Goal: Communication & Community: Answer question/provide support

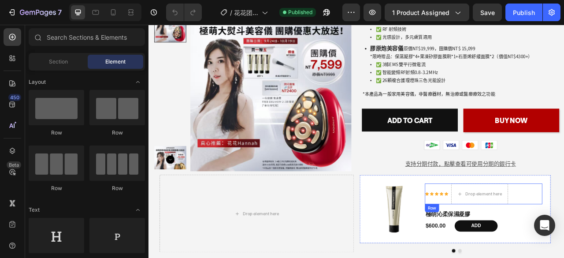
scroll to position [450, 0]
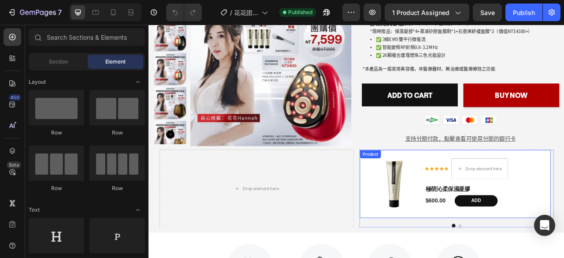
click at [564, 184] on div "Product Images Icon Icon Icon Icon Icon Icon List Drop element here Row 極萌沁柔保濕凝…" at bounding box center [538, 227] width 243 height 86
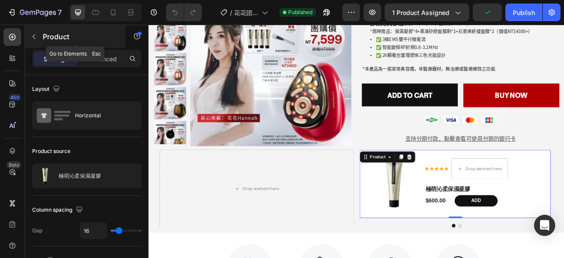
click at [34, 36] on icon "button" at bounding box center [33, 36] width 7 height 7
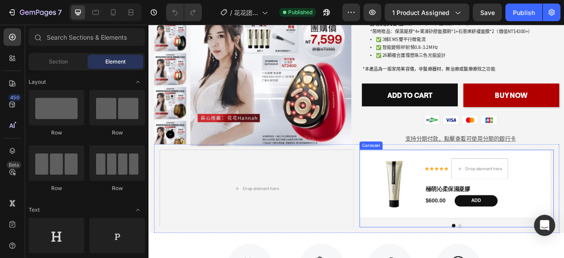
click at [443, 257] on div "Product Images Icon Icon Icon Icon Icon Icon List Drop element here Row 極萌沁柔保濕凝…" at bounding box center [540, 232] width 247 height 99
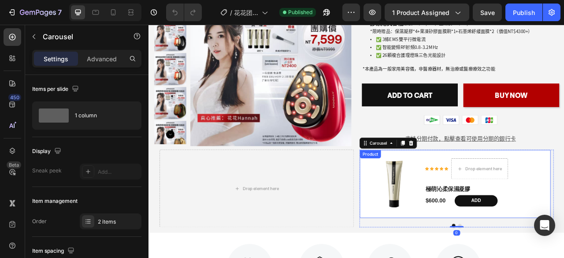
click at [440, 253] on div "Product Images Icon Icon Icon Icon Icon Icon List Drop element here Row 極萌沁柔保濕凝…" at bounding box center [538, 227] width 243 height 86
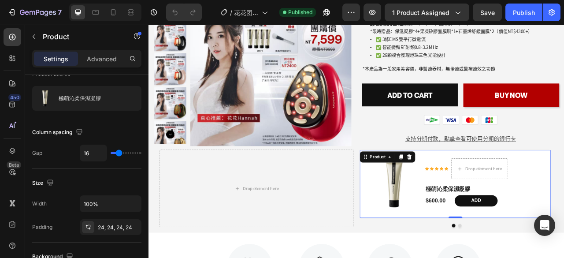
scroll to position [0, 0]
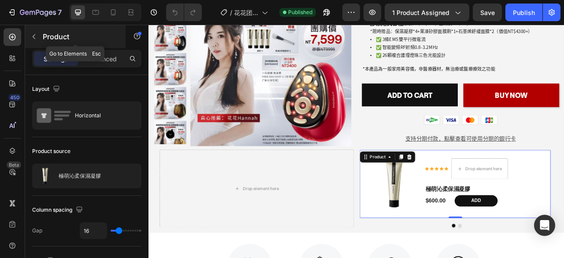
click at [38, 42] on button "button" at bounding box center [34, 37] width 14 height 14
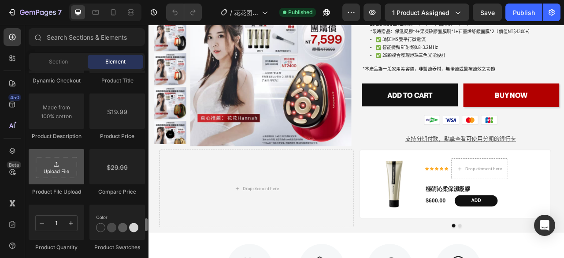
scroll to position [1499, 0]
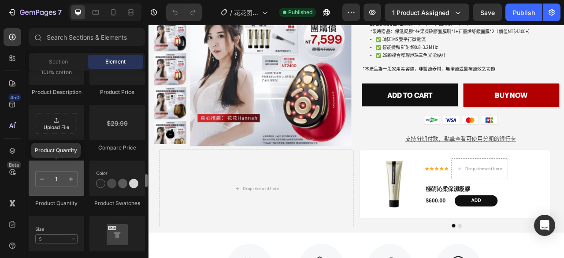
click at [67, 170] on div at bounding box center [57, 177] width 56 height 35
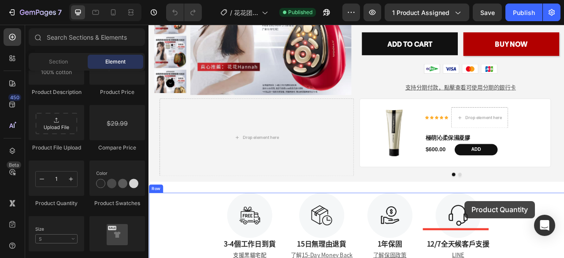
scroll to position [585, 0]
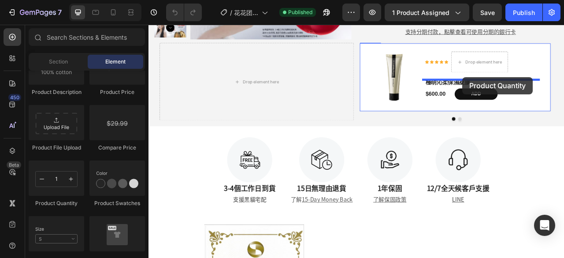
drag, startPoint x: 190, startPoint y: 214, endPoint x: 548, endPoint y: 91, distance: 378.4
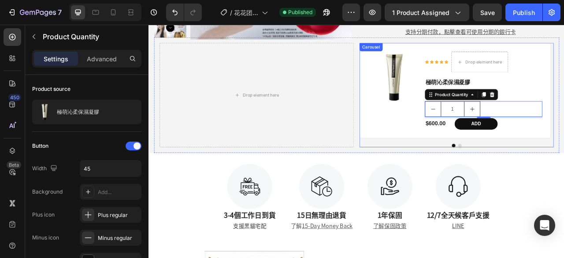
click at [564, 176] on div at bounding box center [540, 178] width 247 height 4
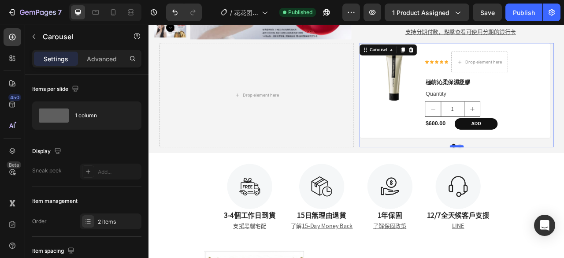
click at [539, 178] on div at bounding box center [541, 179] width 18 height 3
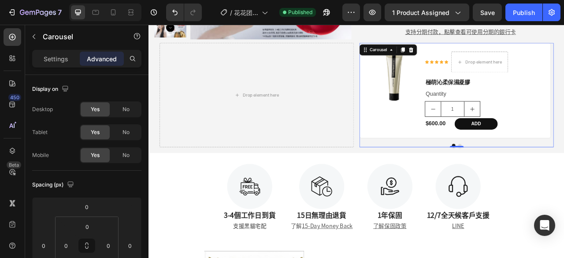
click at [542, 176] on button "Dot" at bounding box center [544, 178] width 4 height 4
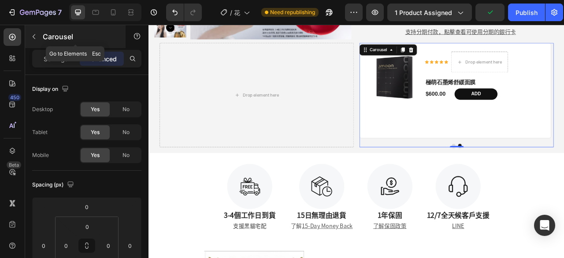
click at [34, 33] on icon "button" at bounding box center [33, 36] width 7 height 7
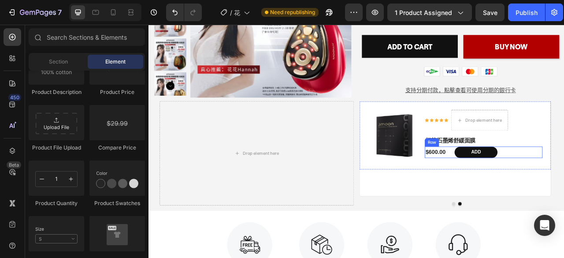
scroll to position [497, 0]
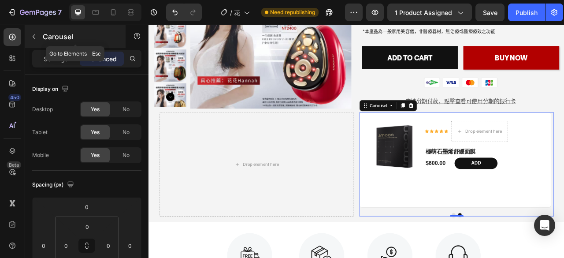
click at [40, 37] on button "button" at bounding box center [34, 37] width 14 height 14
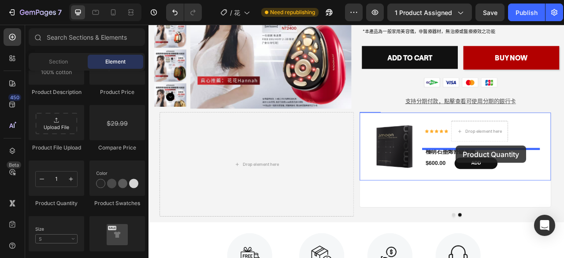
drag, startPoint x: 210, startPoint y: 196, endPoint x: 540, endPoint y: 179, distance: 329.8
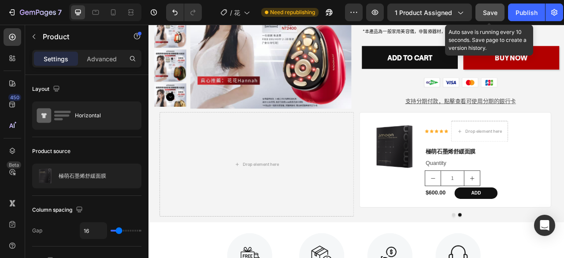
click at [490, 11] on span "Save" at bounding box center [490, 12] width 15 height 7
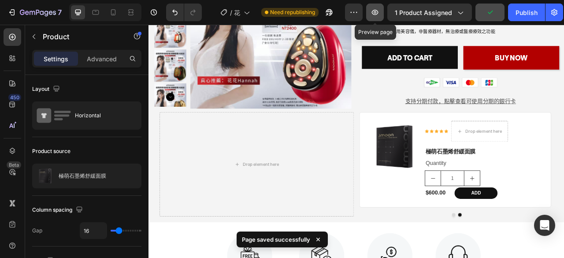
click at [375, 16] on icon "button" at bounding box center [375, 12] width 9 height 9
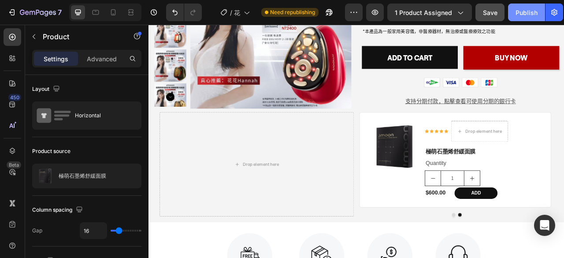
click at [518, 8] on div "Publish" at bounding box center [527, 12] width 22 height 9
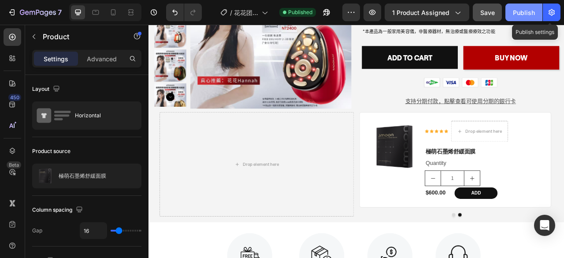
click at [541, 7] on button "Publish" at bounding box center [524, 13] width 37 height 18
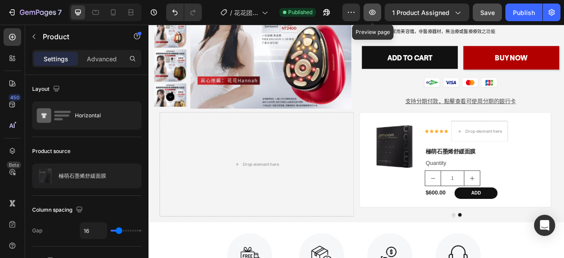
click at [373, 12] on icon "button" at bounding box center [372, 12] width 3 height 3
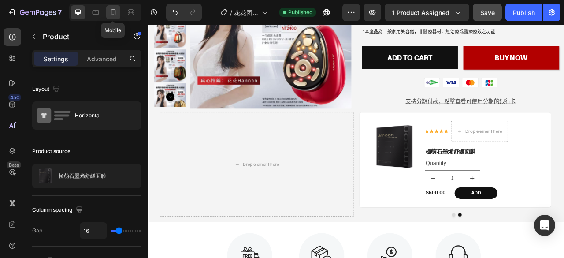
click at [112, 14] on icon at bounding box center [113, 12] width 9 height 9
type input "14"
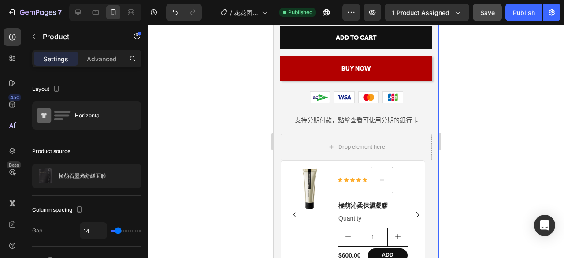
scroll to position [719, 0]
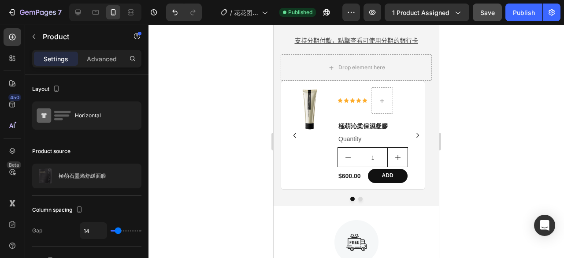
click at [484, 7] on button "Save" at bounding box center [487, 13] width 29 height 18
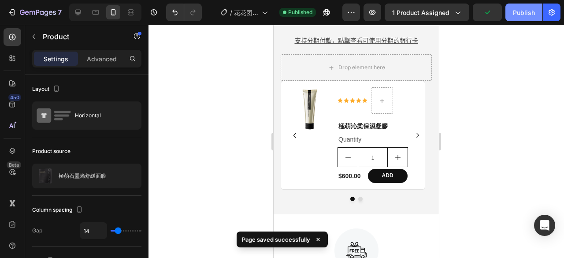
click at [522, 15] on div "Publish" at bounding box center [524, 12] width 22 height 9
click at [97, 16] on icon at bounding box center [95, 12] width 9 height 9
type input "16"
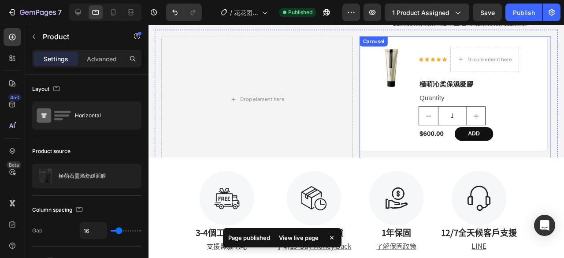
scroll to position [609, 0]
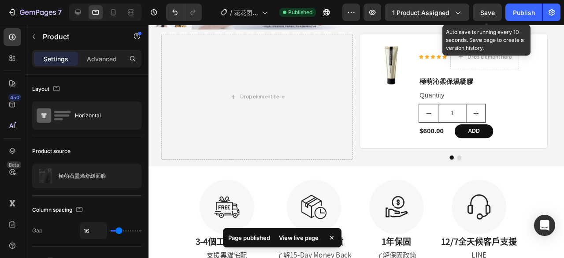
click at [488, 14] on span "Save" at bounding box center [488, 12] width 15 height 7
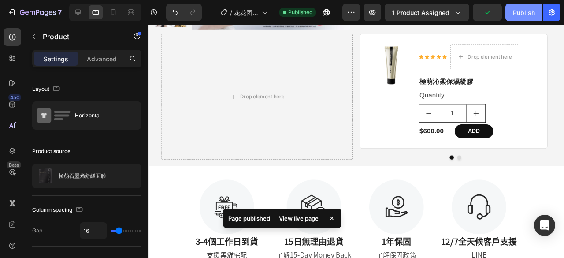
click at [532, 8] on div "Publish" at bounding box center [524, 12] width 22 height 9
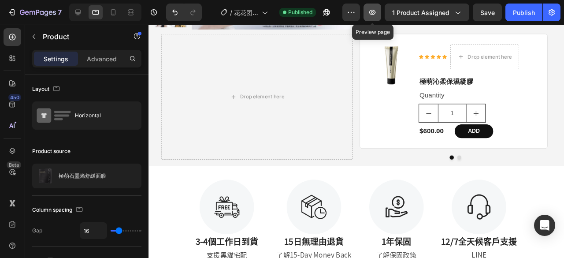
click at [374, 15] on icon "button" at bounding box center [372, 12] width 7 height 5
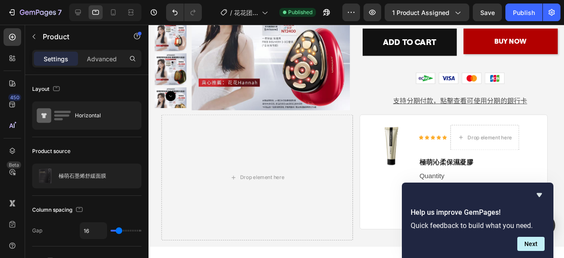
scroll to position [565, 0]
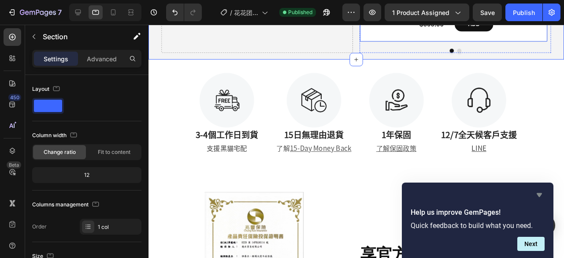
scroll to position [742, 0]
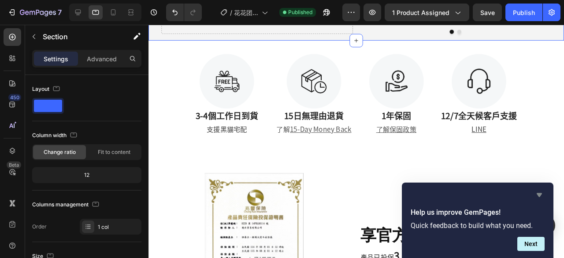
click at [544, 196] on icon "Hide survey" at bounding box center [539, 195] width 11 height 11
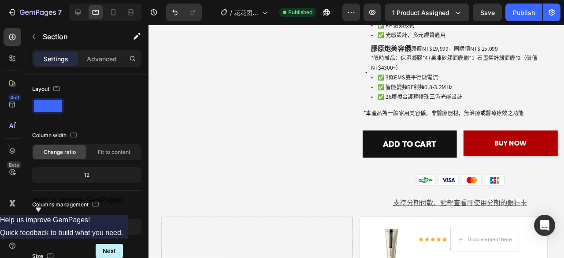
scroll to position [414, 0]
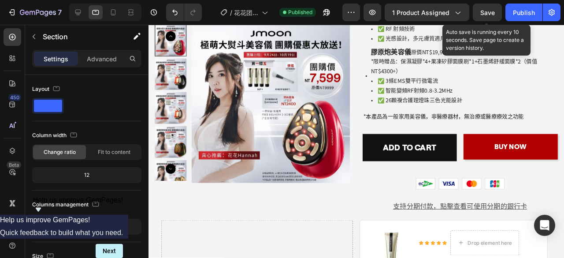
click at [489, 14] on span "Save" at bounding box center [488, 12] width 15 height 7
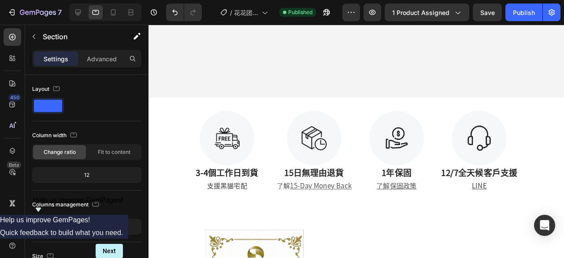
scroll to position [854, 0]
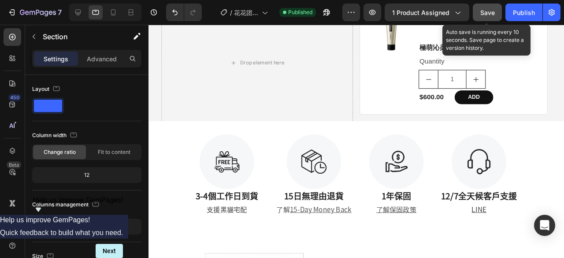
click at [483, 18] on button "Save" at bounding box center [487, 13] width 29 height 18
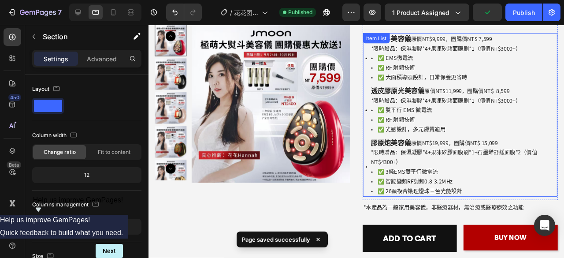
scroll to position [97, 0]
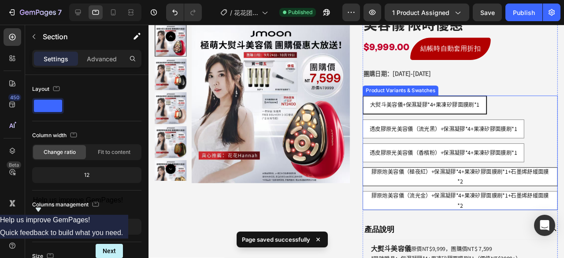
click at [444, 164] on div "透皮膠原光美容儀（香檳粉）+保濕凝膠*4+果凍矽膠面膜刷*1" at bounding box center [458, 159] width 169 height 17
click at [374, 149] on input "透皮膠原光美容儀（香檳粉）+保濕凝膠*4+果凍矽膠面膜刷*1 透皮膠原光美容儀（香檳粉）+保濕凝膠*4+果凍矽膠面膜刷*1 透皮膠原光美容儀（香檳粉）+保濕凝…" at bounding box center [373, 149] width 0 height 0
radio input "true"
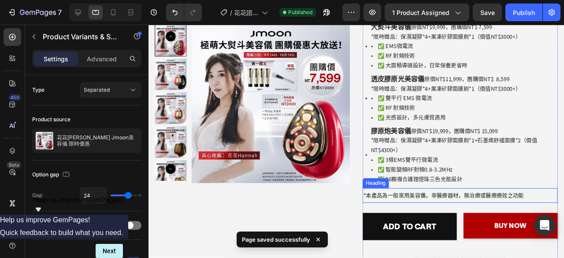
scroll to position [450, 0]
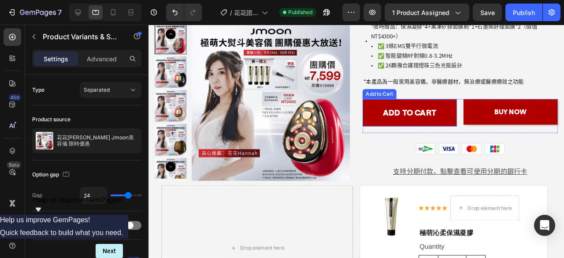
click at [451, 113] on button "Add to cart" at bounding box center [423, 117] width 99 height 29
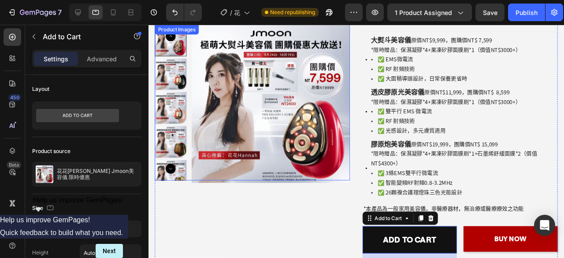
scroll to position [230, 0]
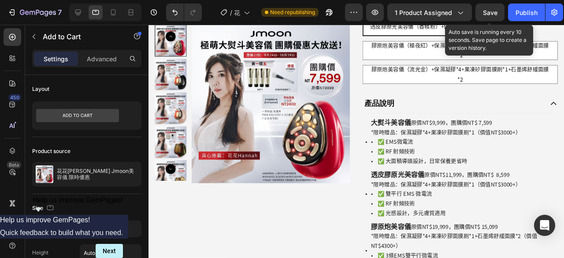
click at [495, 15] on span "Save" at bounding box center [490, 12] width 15 height 7
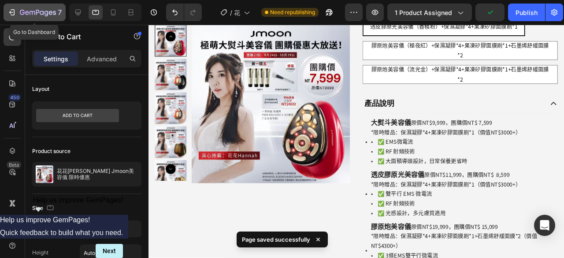
click at [12, 8] on icon "button" at bounding box center [11, 12] width 9 height 9
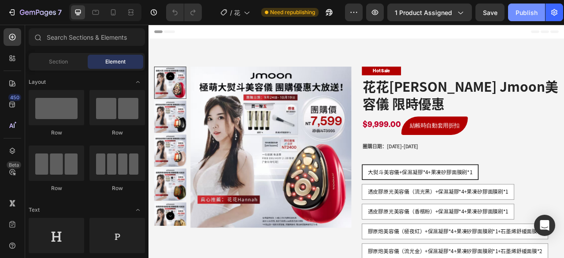
click at [524, 9] on div "Publish" at bounding box center [527, 12] width 22 height 9
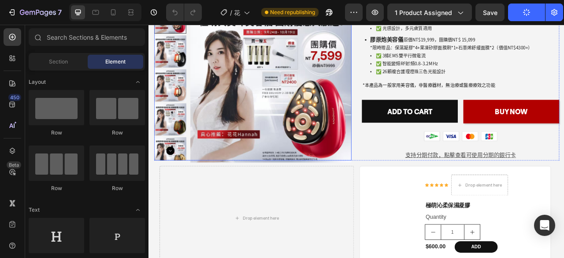
scroll to position [441, 0]
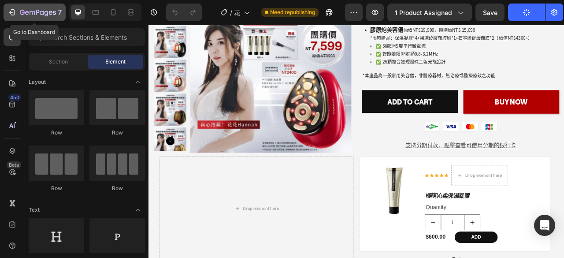
click at [12, 16] on icon "button" at bounding box center [11, 12] width 9 height 9
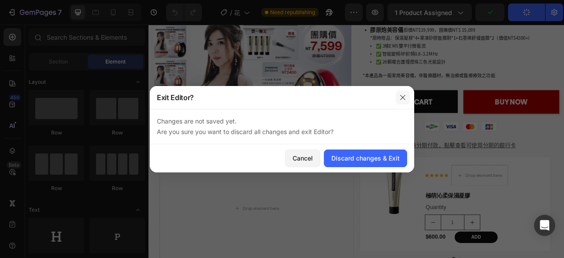
drag, startPoint x: 402, startPoint y: 94, endPoint x: 376, endPoint y: 48, distance: 52.6
click at [403, 94] on icon "button" at bounding box center [402, 97] width 7 height 7
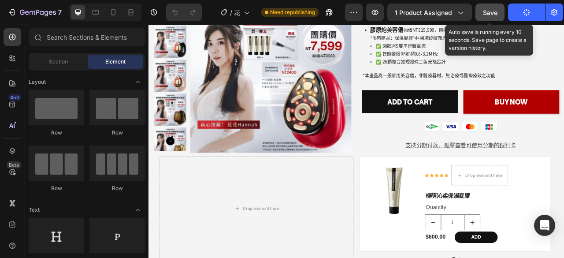
click at [486, 19] on button "Save" at bounding box center [490, 13] width 29 height 18
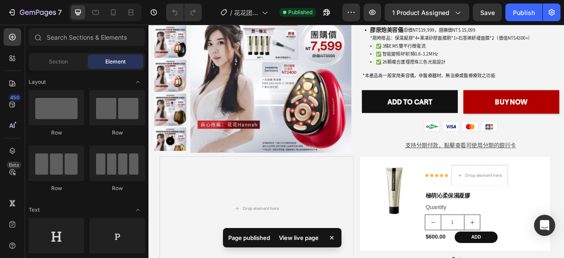
click at [2, 15] on div "7" at bounding box center [33, 13] width 66 height 18
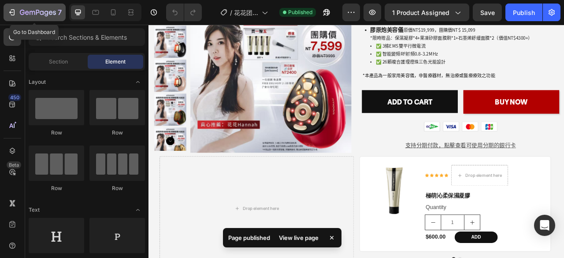
click at [7, 12] on icon "button" at bounding box center [11, 12] width 9 height 9
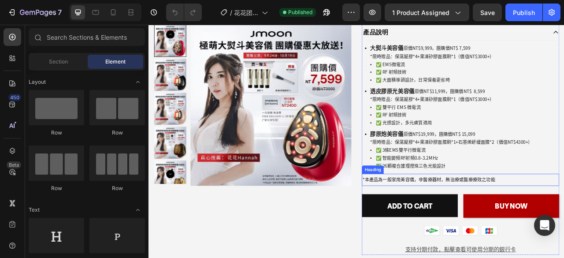
scroll to position [441, 0]
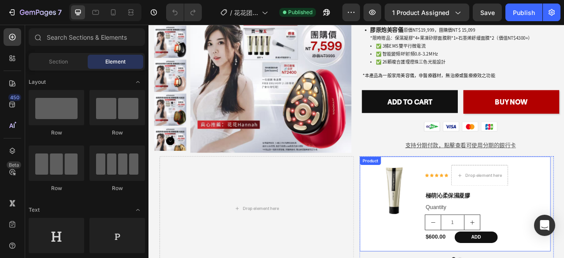
click at [513, 193] on div "Product Images Icon Icon Icon Icon Icon Icon List Drop element here Row 極萌沁柔保濕凝…" at bounding box center [538, 253] width 243 height 120
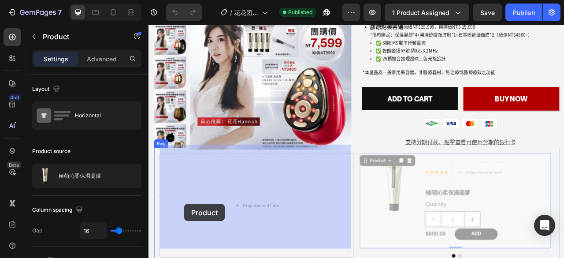
scroll to position [474, 0]
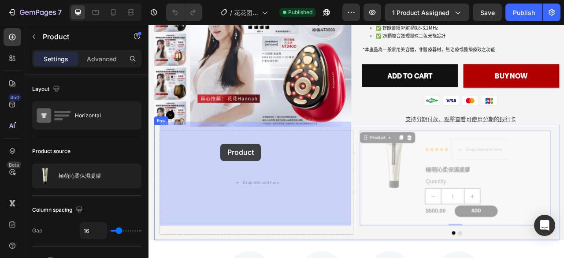
drag, startPoint x: 427, startPoint y: 192, endPoint x: 240, endPoint y: 176, distance: 187.6
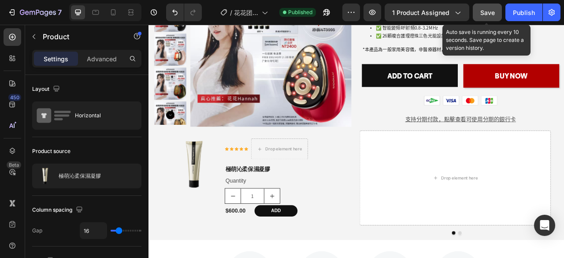
click at [492, 17] on button "Save" at bounding box center [487, 13] width 29 height 18
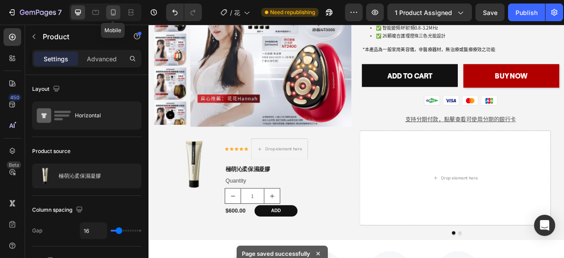
click at [111, 11] on icon at bounding box center [113, 12] width 5 height 6
type input "14"
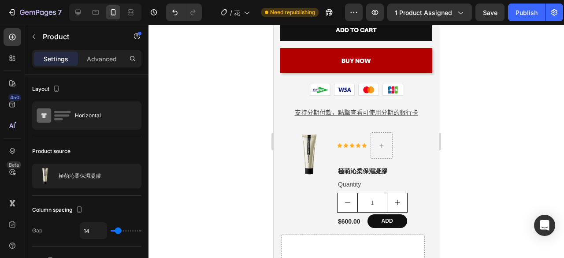
scroll to position [651, 0]
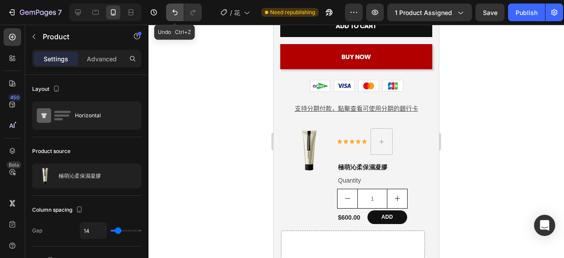
click at [172, 11] on icon "Undo/Redo" at bounding box center [175, 12] width 9 height 9
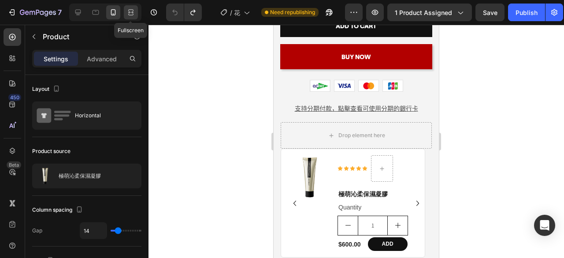
click at [132, 13] on icon at bounding box center [132, 12] width 3 height 2
type input "16"
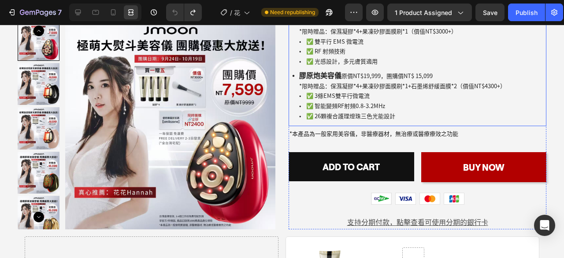
scroll to position [529, 0]
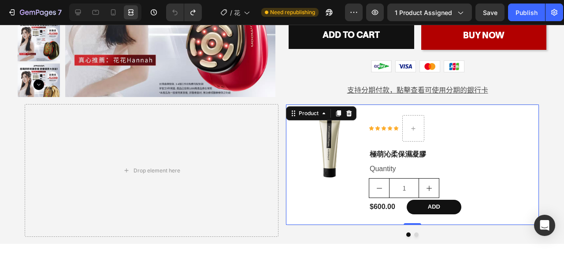
click at [531, 110] on div "Product Images Icon Icon Icon Icon Icon Icon List Row 極萌沁柔保濕凝膠 Product Title Qu…" at bounding box center [412, 164] width 253 height 120
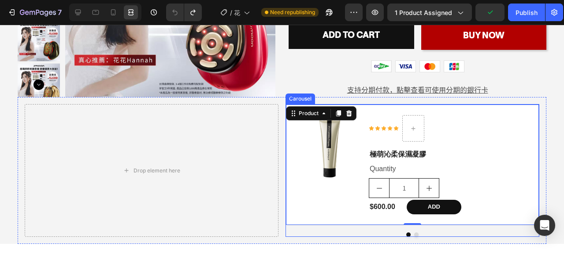
click at [487, 217] on div "Product Images Icon Icon Icon Icon Icon Icon List Row 極萌沁柔保濕凝膠 Product Title Qu…" at bounding box center [413, 170] width 254 height 133
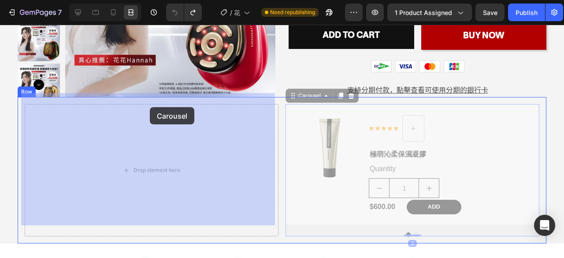
drag, startPoint x: 293, startPoint y: 88, endPoint x: 150, endPoint y: 107, distance: 144.1
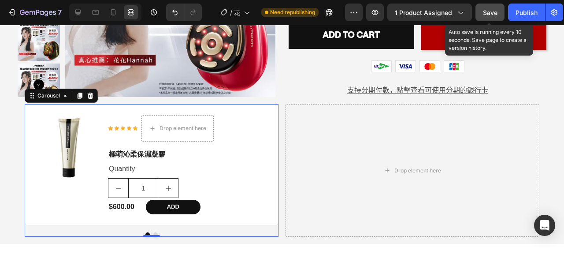
click at [490, 20] on button "Save" at bounding box center [490, 13] width 29 height 18
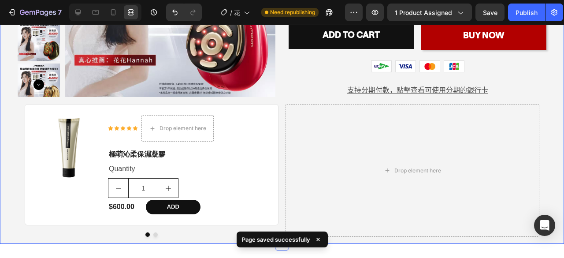
click at [373, 10] on icon "button" at bounding box center [375, 12] width 9 height 9
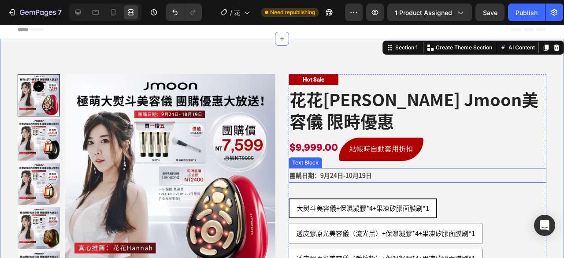
scroll to position [0, 0]
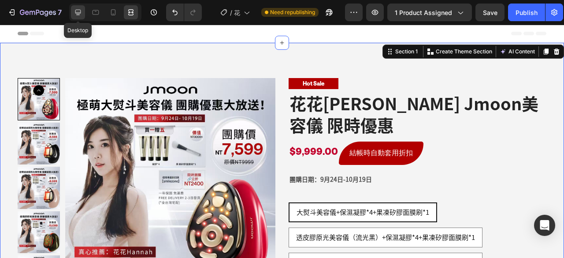
click at [79, 12] on icon at bounding box center [78, 12] width 9 height 9
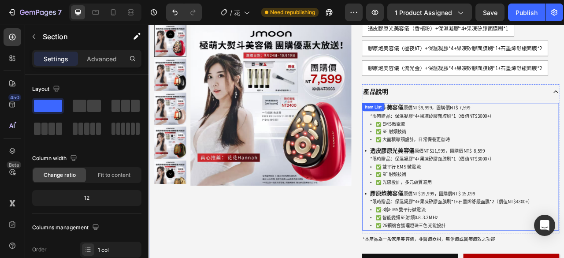
scroll to position [220, 0]
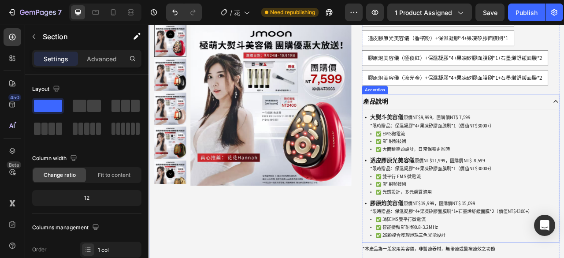
click at [556, 126] on div "產品說明" at bounding box center [537, 122] width 235 height 13
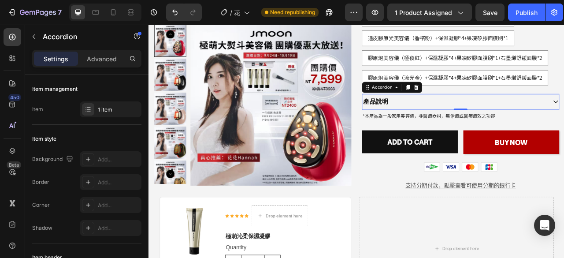
click at [564, 120] on div "產品說明" at bounding box center [537, 122] width 235 height 13
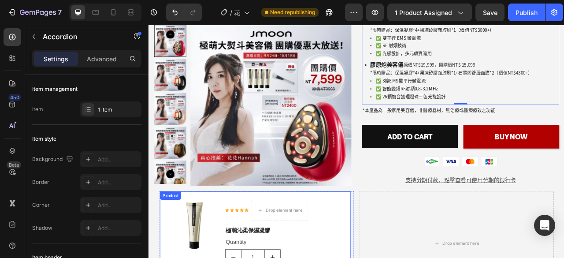
scroll to position [485, 0]
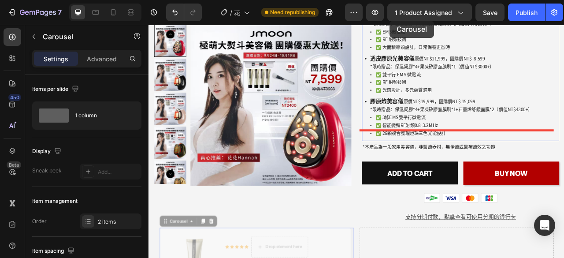
scroll to position [302, 0]
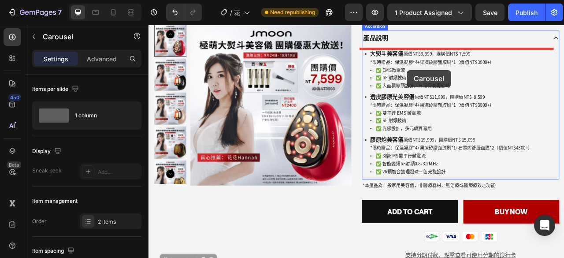
drag, startPoint x: 164, startPoint y: 128, endPoint x: 477, endPoint y: 82, distance: 316.3
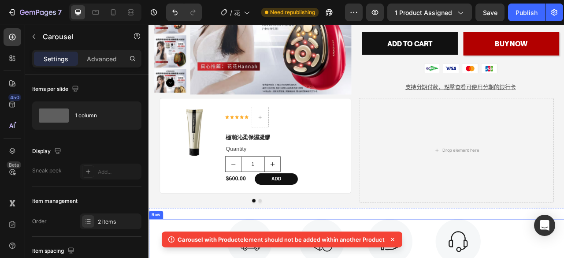
scroll to position [522, 0]
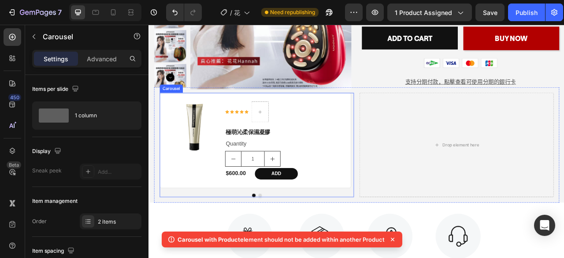
click at [194, 223] on div "Product Images Icon Icon Icon Icon Icon Icon List Row 極萌沁柔保濕凝膠 Product Title Qu…" at bounding box center [285, 177] width 247 height 133
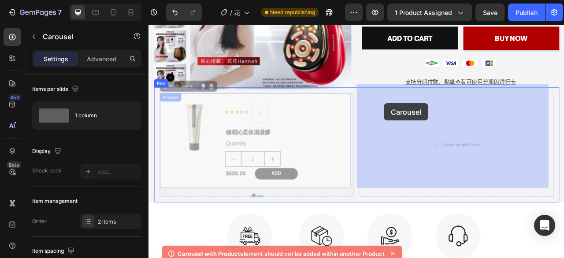
drag, startPoint x: 173, startPoint y: 94, endPoint x: 448, endPoint y: 125, distance: 276.8
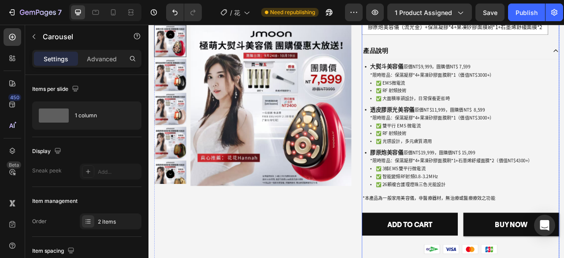
scroll to position [302, 0]
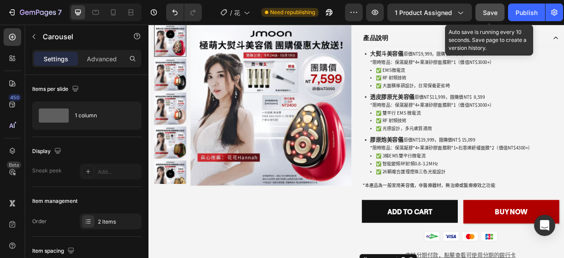
click at [487, 12] on span "Save" at bounding box center [490, 12] width 15 height 7
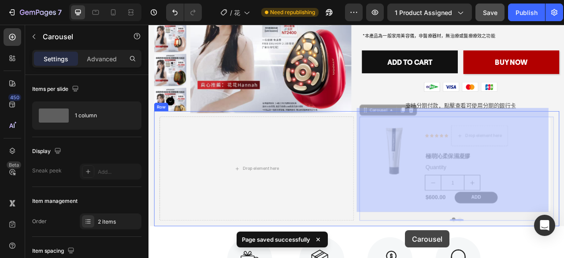
scroll to position [506, 0]
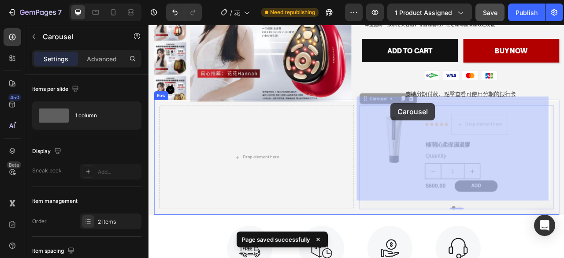
drag, startPoint x: 421, startPoint y: 181, endPoint x: 456, endPoint y: 124, distance: 66.7
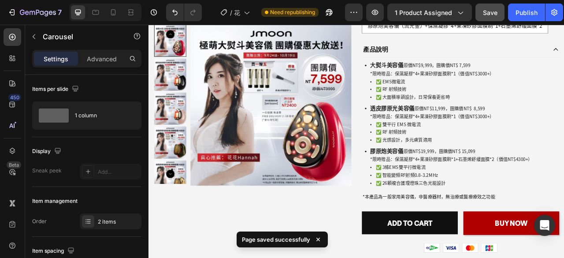
scroll to position [286, 0]
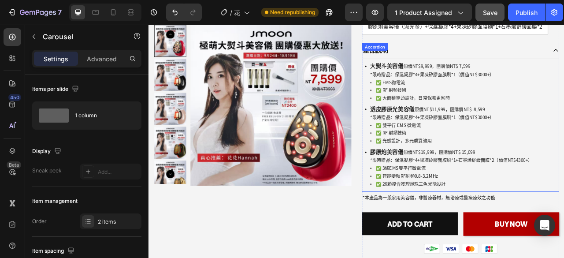
click at [564, 61] on div "產品說明" at bounding box center [537, 57] width 235 height 13
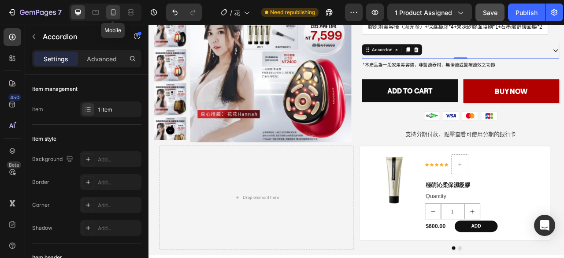
click at [112, 11] on icon at bounding box center [113, 12] width 9 height 9
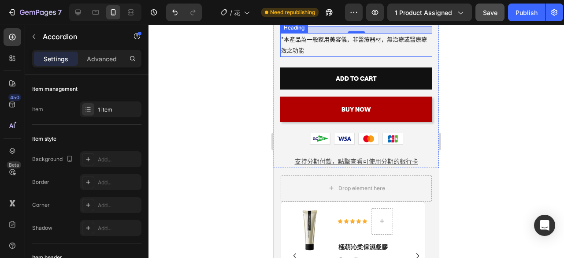
scroll to position [487, 0]
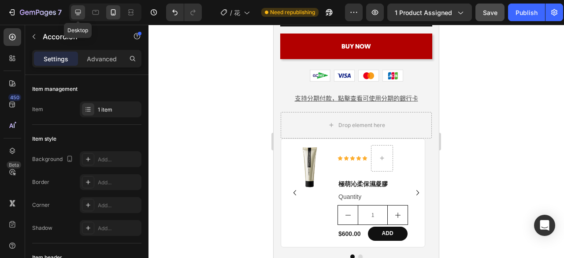
click at [77, 13] on icon at bounding box center [78, 13] width 6 height 6
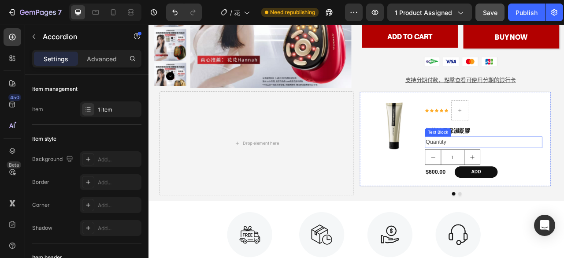
scroll to position [225, 0]
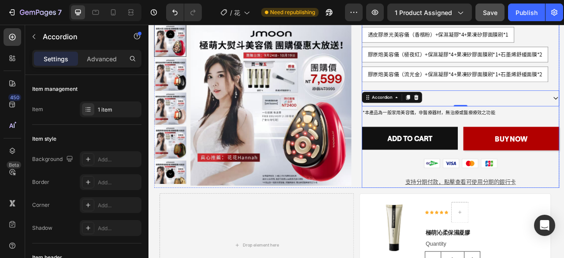
click at [564, 109] on div "產品說明" at bounding box center [545, 118] width 250 height 20
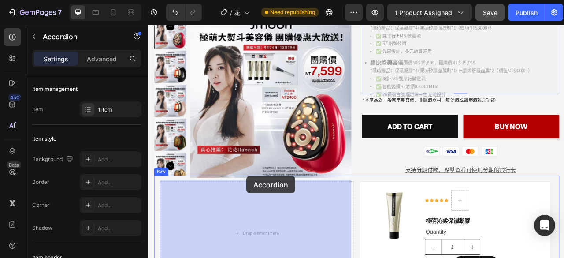
scroll to position [417, 0]
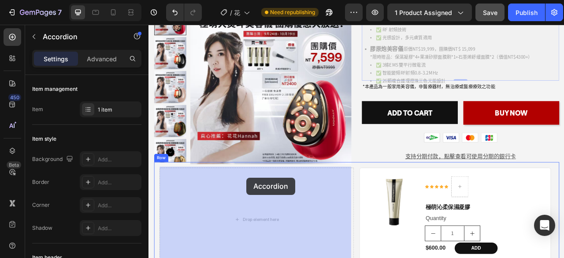
drag, startPoint x: 425, startPoint y: 118, endPoint x: 273, endPoint y: 219, distance: 182.8
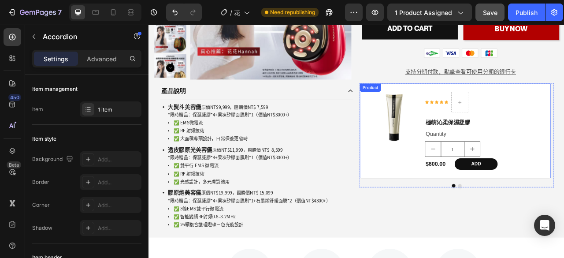
scroll to position [329, 0]
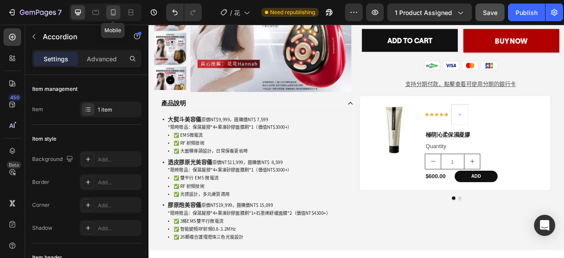
click at [113, 15] on icon at bounding box center [113, 12] width 5 height 6
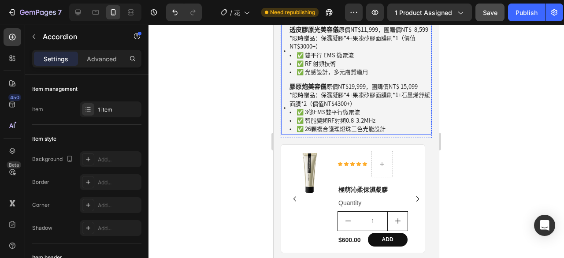
scroll to position [761, 0]
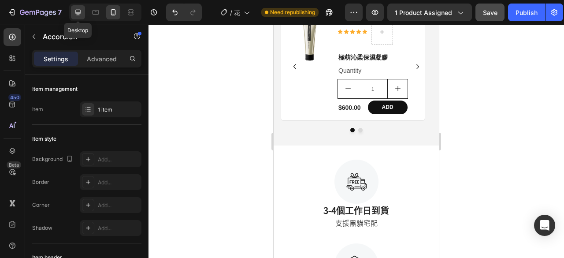
click at [78, 15] on icon at bounding box center [78, 12] width 9 height 9
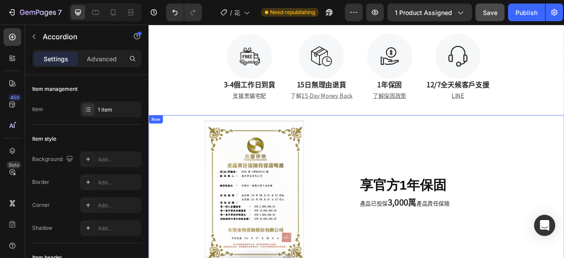
scroll to position [575, 0]
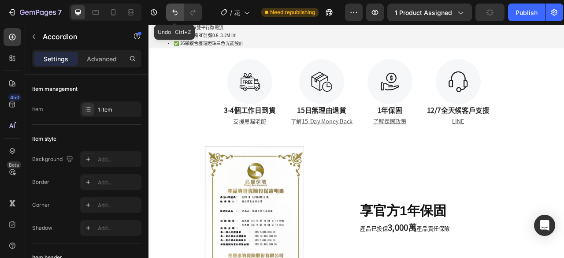
click at [173, 14] on icon "Undo/Redo" at bounding box center [175, 12] width 9 height 9
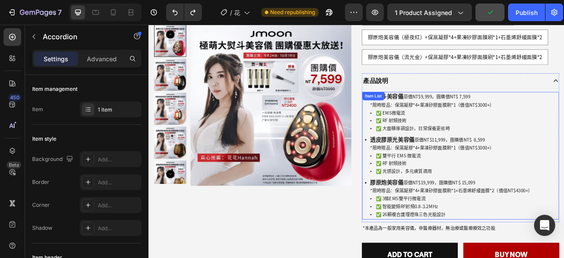
scroll to position [222, 0]
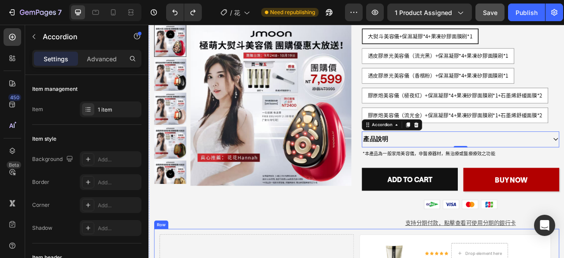
scroll to position [90, 0]
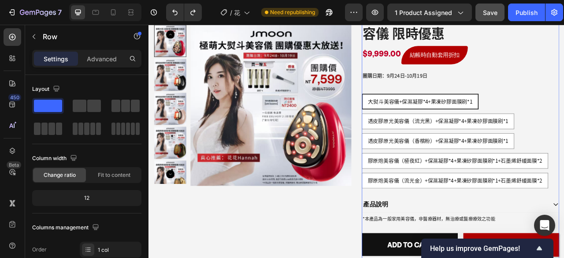
click at [564, 80] on div "Hot Sale Text Block 花花Hannah X Jmoon美容儀 限時優惠 Product Title $9,999.00 Product Pr…" at bounding box center [545, 177] width 251 height 379
click at [490, 19] on button "Save" at bounding box center [490, 13] width 29 height 18
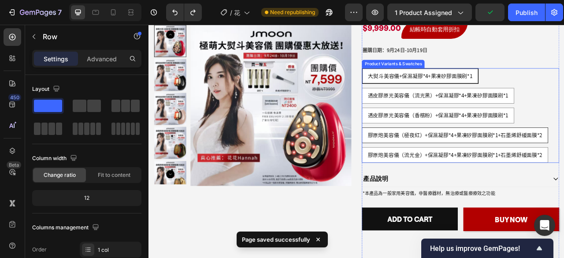
scroll to position [134, 0]
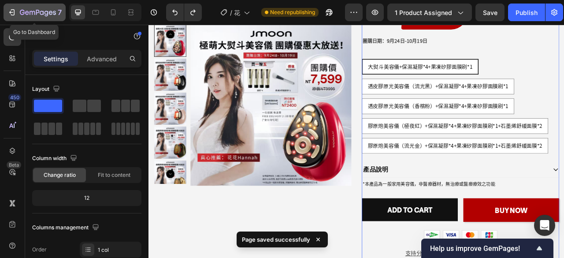
click at [6, 9] on button "7" at bounding box center [35, 13] width 62 height 18
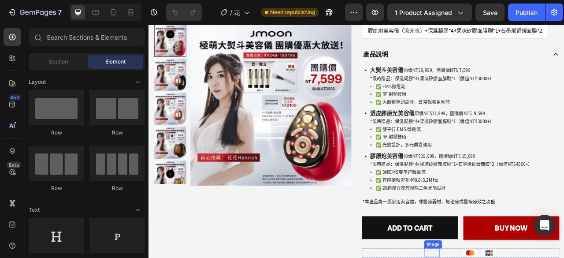
scroll to position [132, 0]
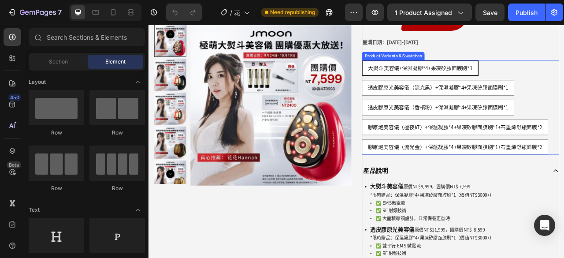
click at [564, 186] on div "大熨斗美容儀+保濕凝膠*4+果凍矽膠面膜刷*1 大熨斗美容儀+保濕凝膠*4+果凍矽膠面膜刷*1 大熨斗美容儀+保濕凝膠*4+果凍矽膠面膜刷*1 透皮膠原光美容…" at bounding box center [545, 130] width 251 height 120
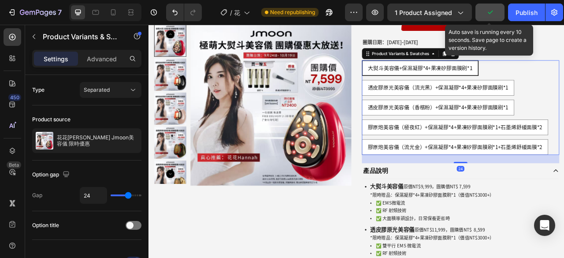
click at [495, 17] on button "button" at bounding box center [490, 13] width 29 height 18
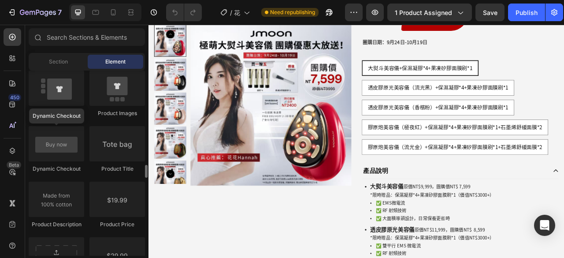
scroll to position [1455, 0]
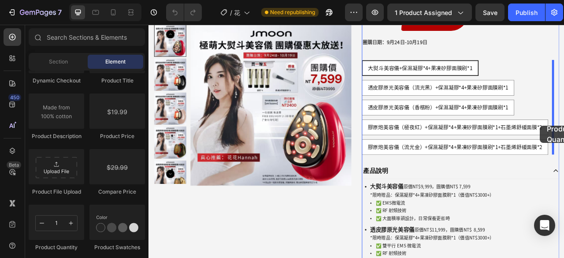
drag, startPoint x: 216, startPoint y: 245, endPoint x: 647, endPoint y: 153, distance: 439.9
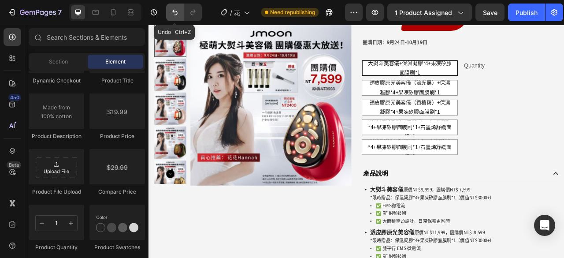
click at [175, 12] on icon "Undo/Redo" at bounding box center [175, 12] width 9 height 9
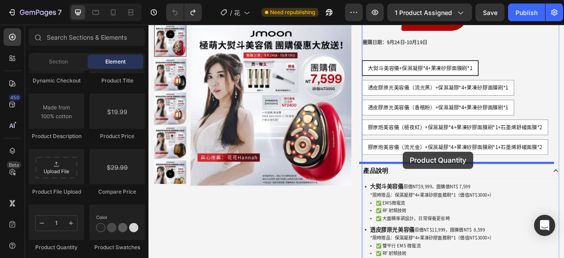
drag, startPoint x: 197, startPoint y: 245, endPoint x: 472, endPoint y: 186, distance: 281.3
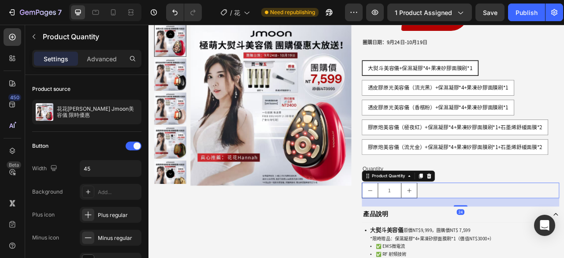
click at [523, 239] on div "1" at bounding box center [545, 236] width 251 height 20
click at [503, 216] on icon at bounding box center [506, 217] width 6 height 6
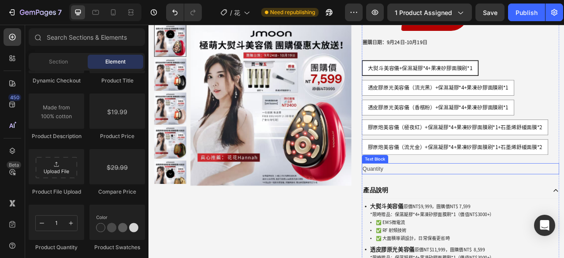
click at [458, 208] on div "Quantity" at bounding box center [545, 208] width 251 height 15
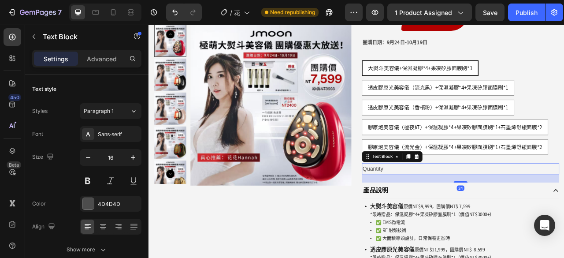
click at [492, 189] on div "Text Block" at bounding box center [458, 193] width 77 height 14
click at [490, 191] on div at bounding box center [489, 192] width 11 height 11
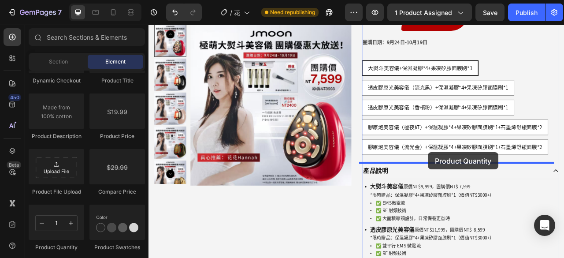
drag, startPoint x: 213, startPoint y: 245, endPoint x: 504, endPoint y: 187, distance: 297.1
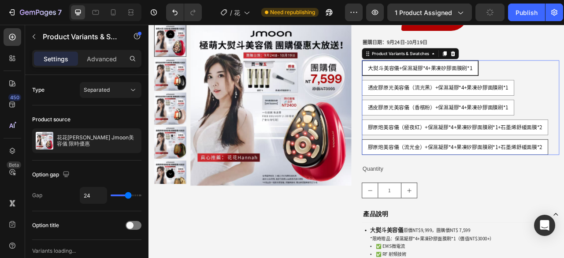
click at [529, 174] on div "膠原炮美容儀（流光金）+保濕凝膠*4+果凍矽膠面膜刷*1+石墨烯舒緩面膜*2" at bounding box center [538, 180] width 236 height 19
click at [420, 171] on input "膠原炮美容儀（流光金）+保濕凝膠*4+果凍矽膠面膜刷*1+石墨烯舒緩面膜*2 膠原炮美容儀（流光金）+保濕凝膠*4+果凍矽膠面膜刷*1+石墨烯舒緩面膜*2 膠…" at bounding box center [419, 170] width 0 height 0
radio input "true"
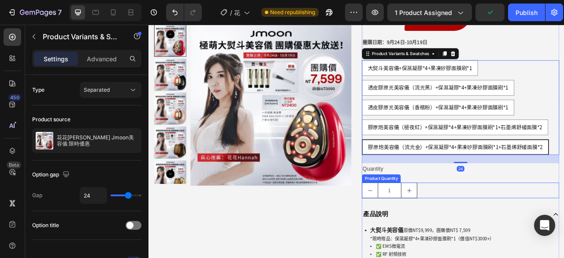
click at [480, 236] on button "increment" at bounding box center [480, 235] width 20 height 19
type input "2"
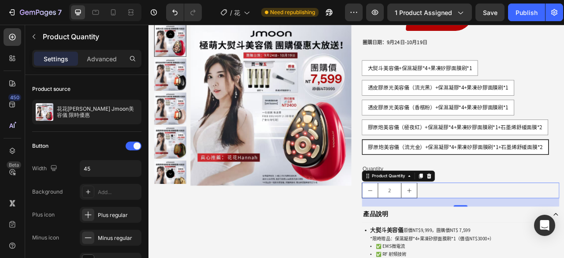
click at [544, 227] on div "2" at bounding box center [545, 236] width 251 height 20
click at [504, 216] on icon at bounding box center [506, 217] width 6 height 6
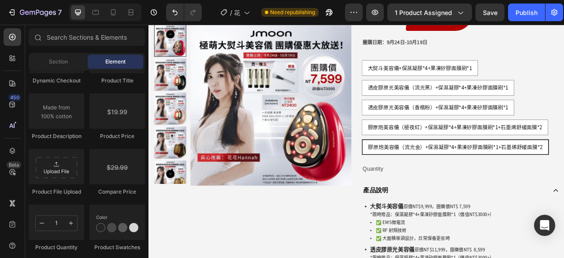
click at [506, 207] on div "Quantity" at bounding box center [545, 208] width 251 height 15
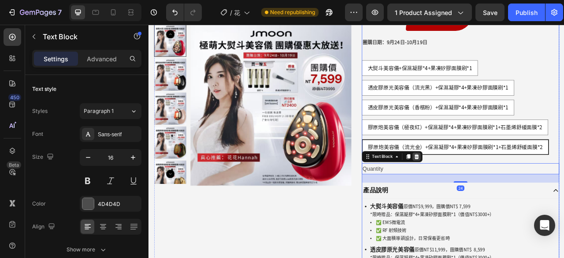
click at [487, 190] on icon at bounding box center [490, 192] width 6 height 6
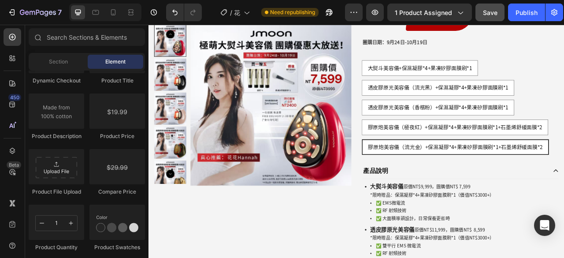
click at [496, 9] on span "Save" at bounding box center [490, 12] width 15 height 7
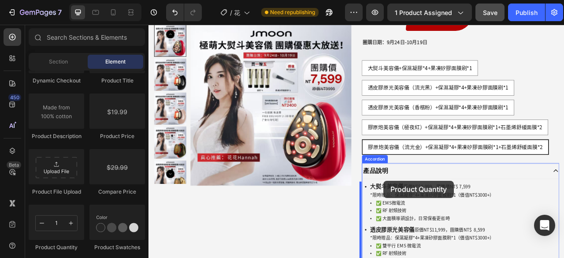
scroll to position [134, 0]
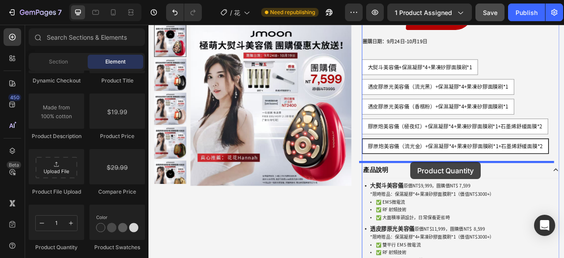
drag, startPoint x: 207, startPoint y: 249, endPoint x: 482, endPoint y: 199, distance: 279.1
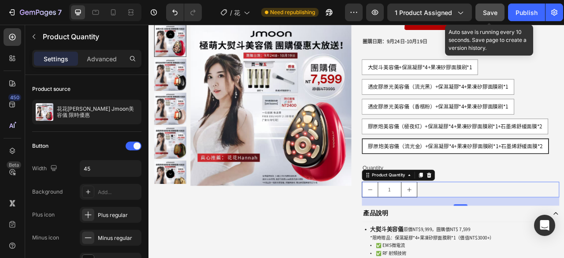
click at [487, 9] on span "Save" at bounding box center [490, 12] width 15 height 7
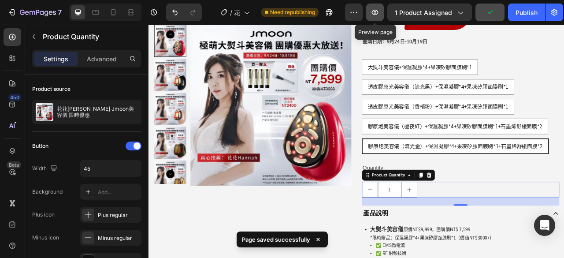
click at [372, 13] on icon "button" at bounding box center [375, 12] width 9 height 9
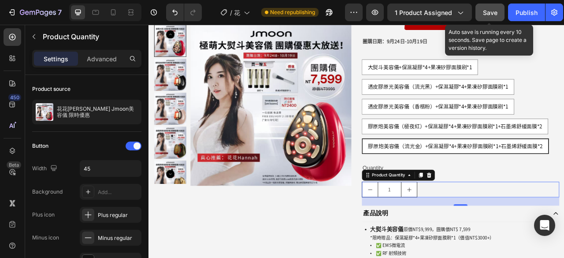
click at [493, 9] on span "Save" at bounding box center [490, 12] width 15 height 7
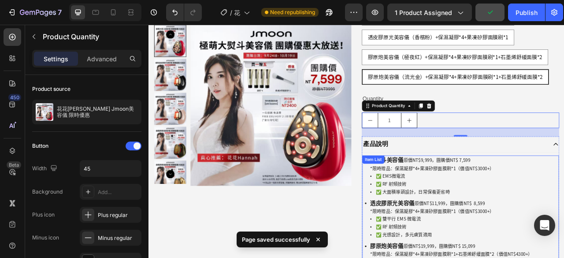
scroll to position [398, 0]
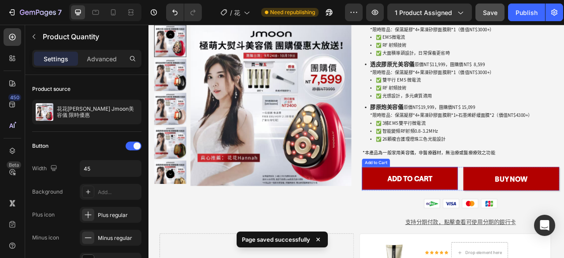
click at [527, 212] on button "Add to cart" at bounding box center [481, 220] width 122 height 29
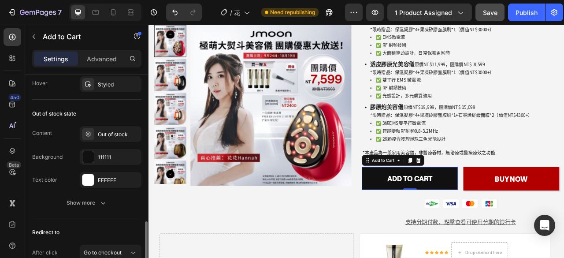
scroll to position [734, 0]
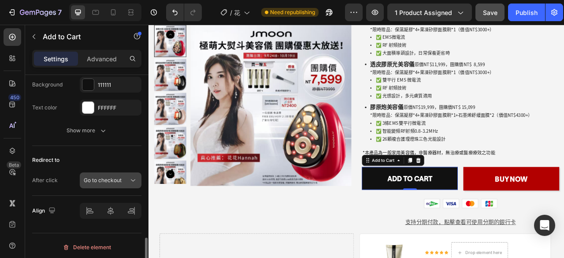
click at [131, 179] on icon at bounding box center [133, 180] width 9 height 9
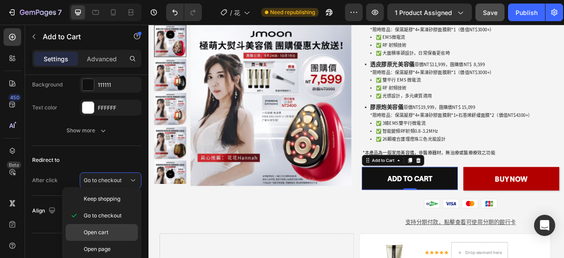
click at [112, 233] on p "Open cart" at bounding box center [109, 232] width 50 height 8
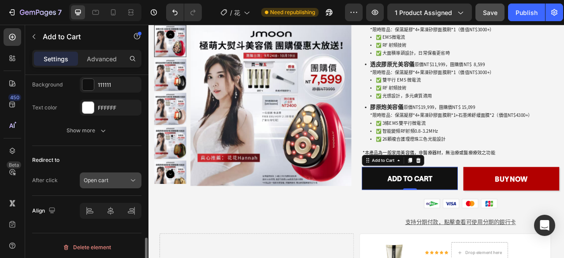
click at [130, 176] on icon at bounding box center [133, 180] width 9 height 9
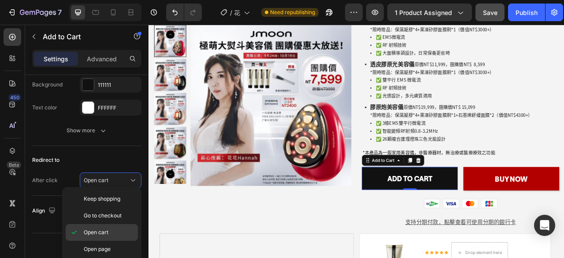
click at [112, 235] on p "Open cart" at bounding box center [109, 232] width 50 height 8
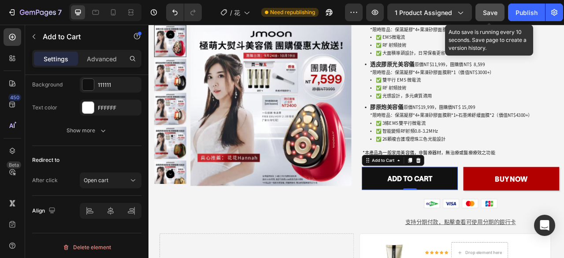
click at [493, 16] on div "Save" at bounding box center [490, 12] width 15 height 9
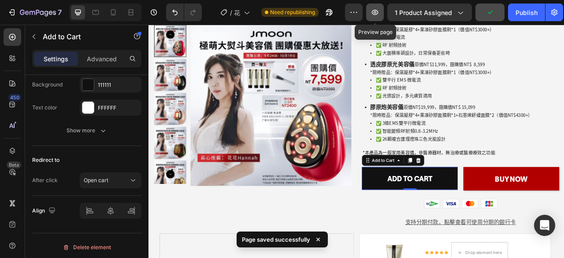
click at [378, 11] on icon "button" at bounding box center [375, 12] width 7 height 5
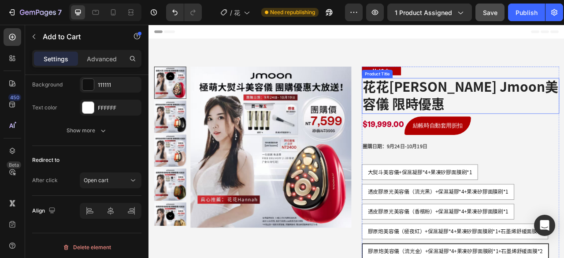
scroll to position [0, 0]
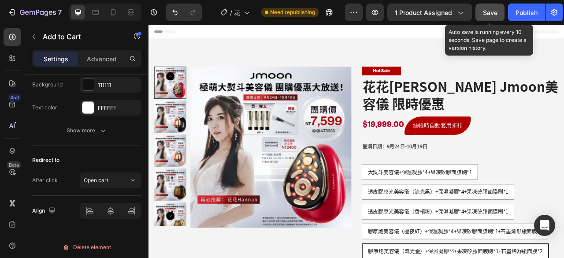
click at [488, 7] on button "Save" at bounding box center [490, 13] width 29 height 18
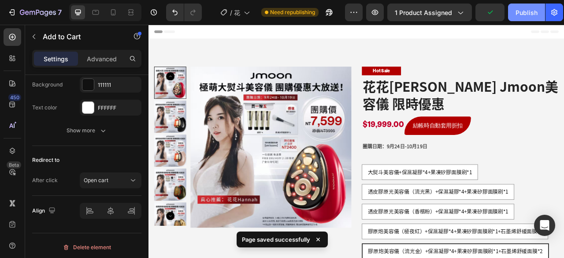
click at [527, 17] on div "Publish" at bounding box center [527, 12] width 22 height 9
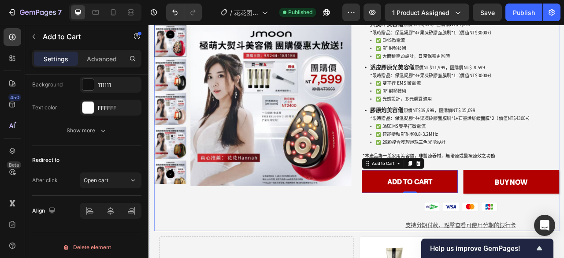
scroll to position [441, 0]
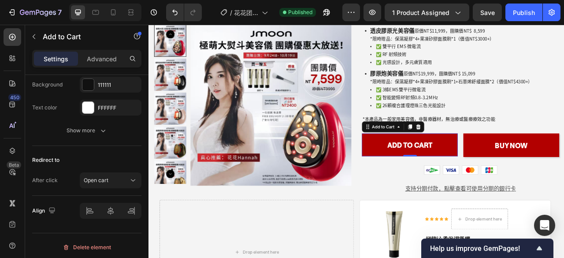
click at [528, 164] on button "Add to cart" at bounding box center [481, 177] width 122 height 29
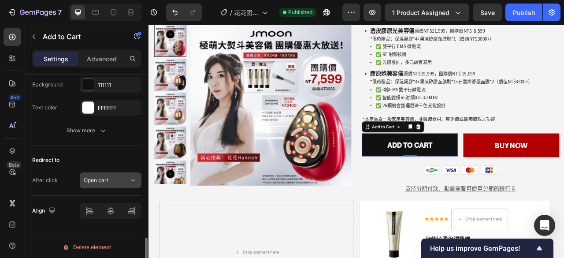
click at [109, 172] on button "Open cart" at bounding box center [111, 180] width 62 height 16
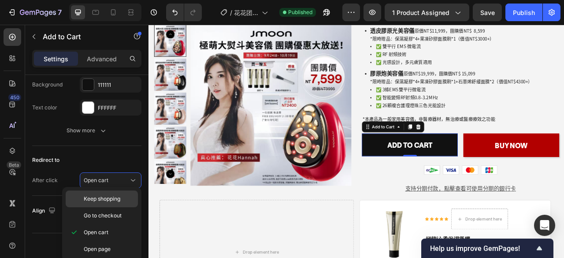
click at [124, 197] on p "Keep shopping" at bounding box center [109, 199] width 50 height 8
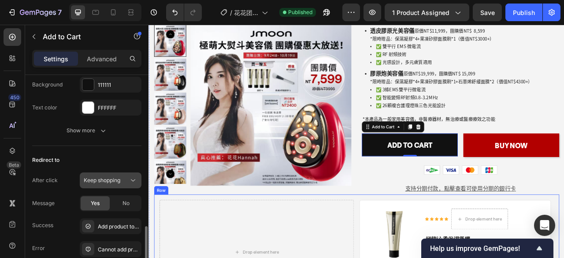
click at [111, 182] on button "Keep shopping" at bounding box center [111, 180] width 62 height 16
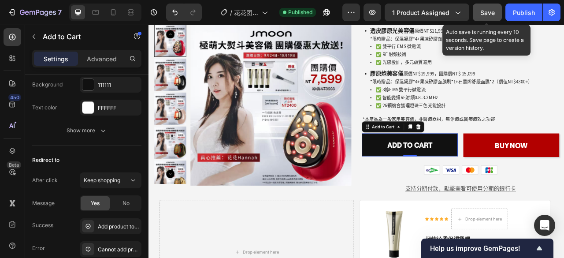
click at [488, 16] on div "Save" at bounding box center [488, 12] width 15 height 9
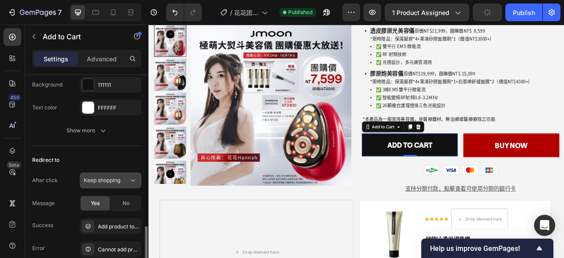
click at [110, 179] on span "Keep shopping" at bounding box center [102, 180] width 37 height 7
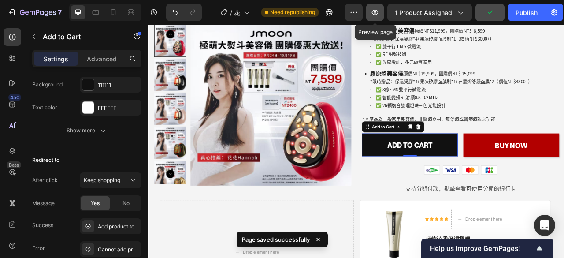
click at [380, 12] on icon "button" at bounding box center [375, 12] width 9 height 9
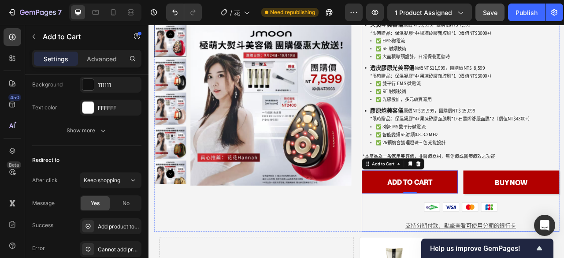
scroll to position [397, 0]
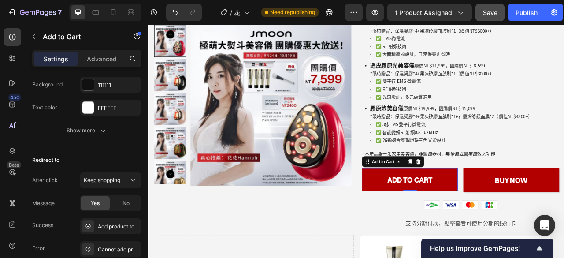
click at [510, 207] on button "Add to cart" at bounding box center [481, 221] width 122 height 29
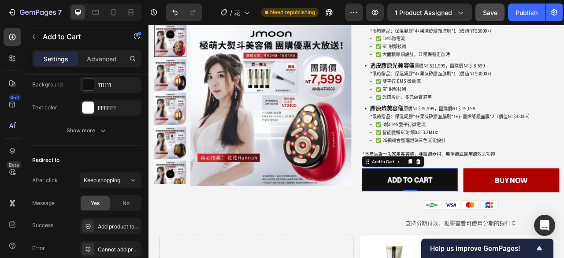
scroll to position [778, 0]
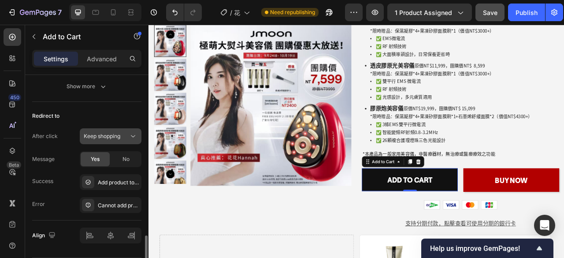
click at [123, 139] on button "Keep shopping" at bounding box center [111, 136] width 62 height 16
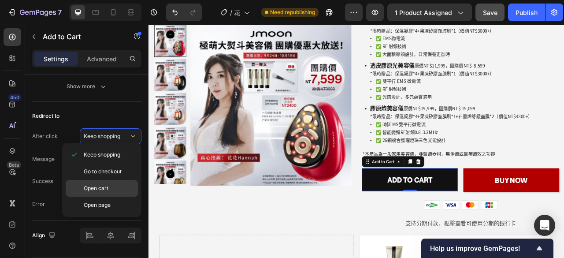
drag, startPoint x: 104, startPoint y: 187, endPoint x: 183, endPoint y: 182, distance: 79.1
click at [104, 187] on span "Open cart" at bounding box center [96, 188] width 25 height 8
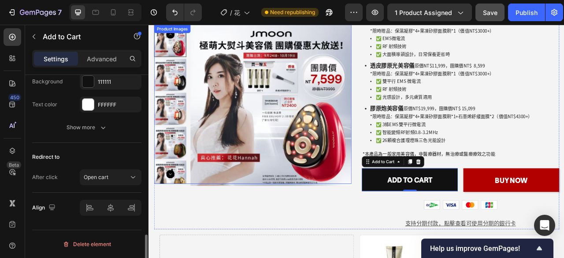
scroll to position [734, 0]
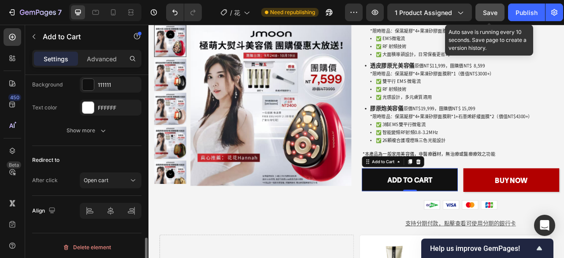
click at [496, 17] on button "Save" at bounding box center [490, 13] width 29 height 18
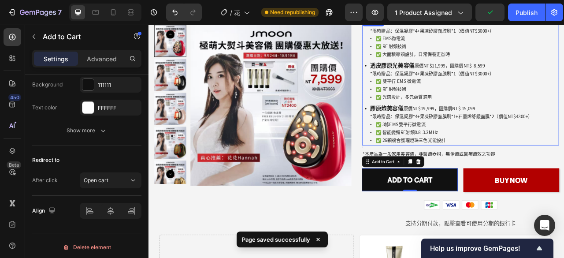
drag, startPoint x: 676, startPoint y: 37, endPoint x: 561, endPoint y: 82, distance: 123.4
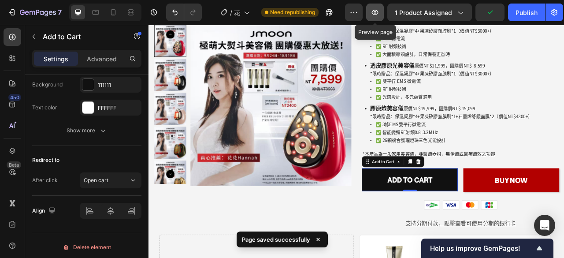
click at [377, 10] on icon "button" at bounding box center [375, 12] width 7 height 5
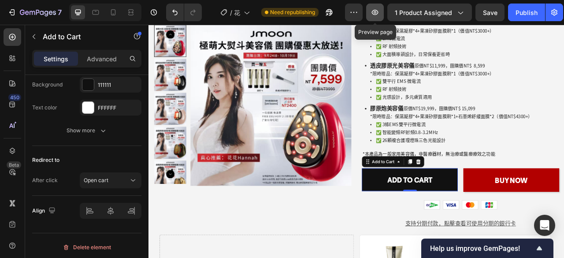
click at [376, 12] on icon "button" at bounding box center [375, 12] width 3 height 3
click at [378, 12] on icon "button" at bounding box center [375, 12] width 9 height 9
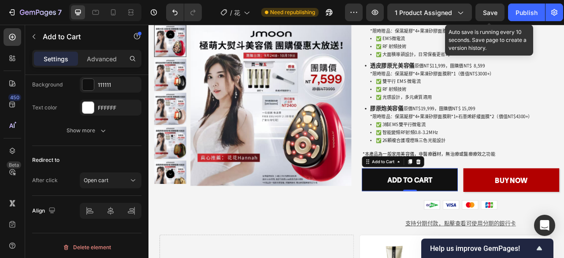
click at [494, 14] on span "Save" at bounding box center [490, 12] width 15 height 7
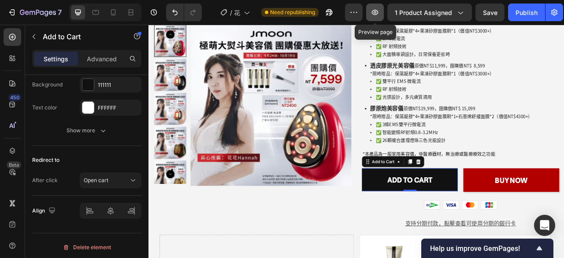
click at [373, 15] on icon "button" at bounding box center [375, 12] width 9 height 9
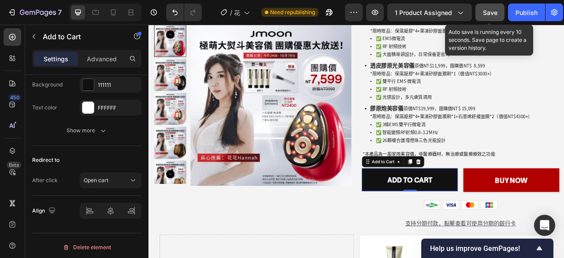
click at [488, 18] on button "Save" at bounding box center [490, 13] width 29 height 18
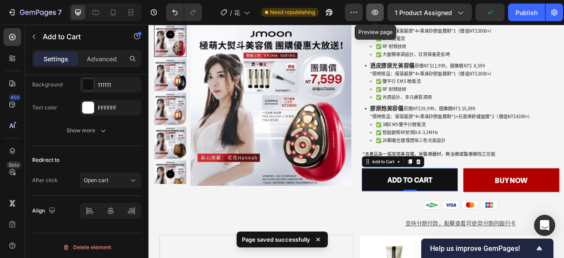
click at [376, 16] on icon "button" at bounding box center [375, 12] width 9 height 9
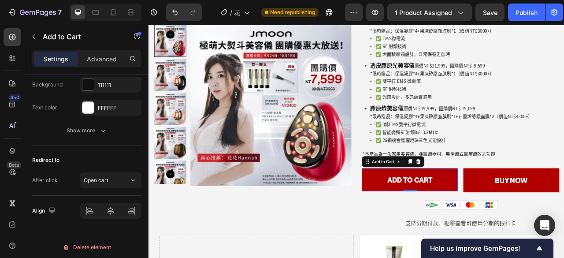
click at [518, 207] on button "Add to cart" at bounding box center [481, 221] width 122 height 29
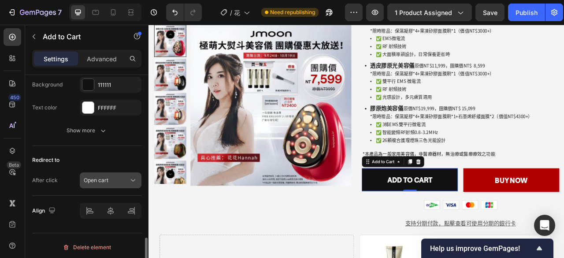
click at [126, 176] on div "Open cart" at bounding box center [106, 180] width 45 height 8
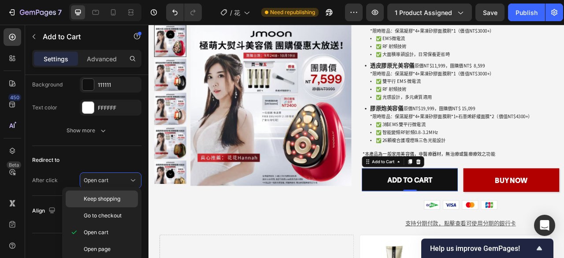
click at [130, 199] on p "Keep shopping" at bounding box center [109, 199] width 50 height 8
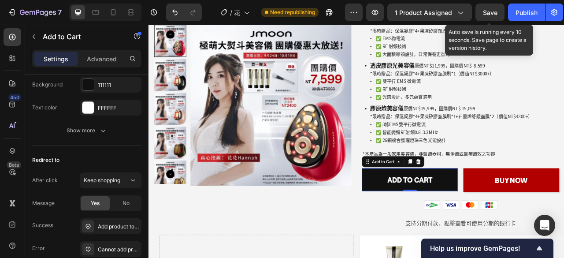
click at [488, 13] on span "Save" at bounding box center [490, 12] width 15 height 7
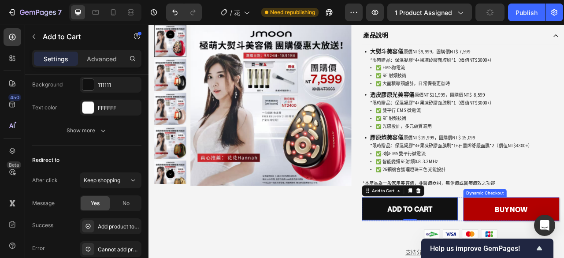
scroll to position [265, 0]
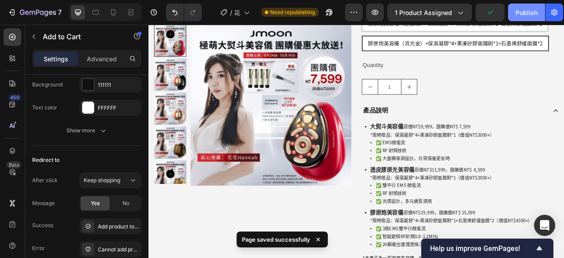
click at [523, 11] on div "Publish" at bounding box center [527, 12] width 22 height 9
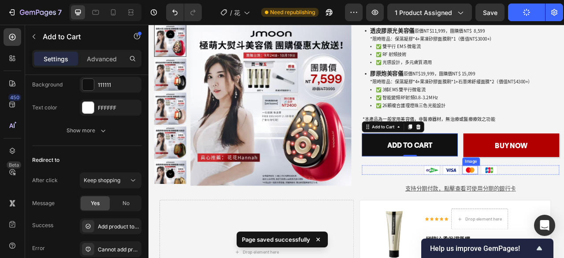
scroll to position [573, 0]
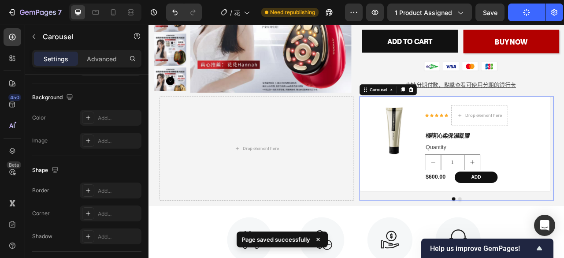
click at [564, 244] on div at bounding box center [540, 246] width 247 height 4
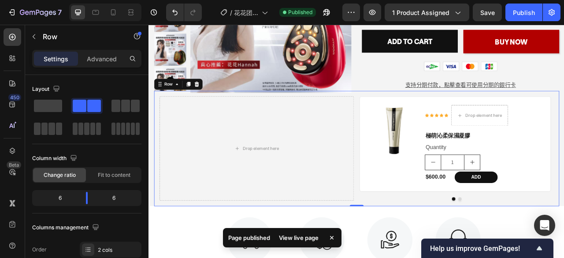
click at [409, 234] on div "Drop element here Product Images Icon Icon Icon Icon Icon Icon List Drop elemen…" at bounding box center [413, 181] width 516 height 147
click at [211, 97] on icon at bounding box center [209, 100] width 7 height 7
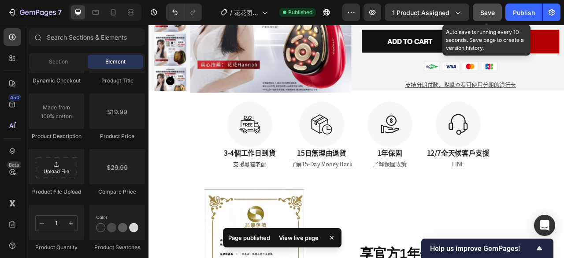
click at [489, 6] on button "Save" at bounding box center [487, 13] width 29 height 18
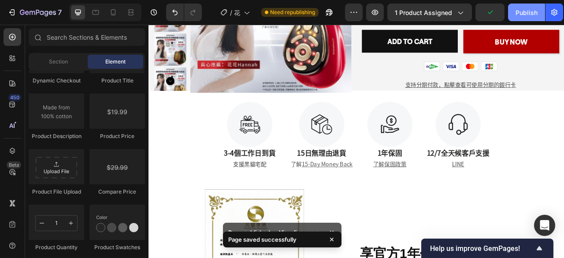
drag, startPoint x: 524, startPoint y: 14, endPoint x: 339, endPoint y: 37, distance: 187.1
click at [524, 14] on div "Publish" at bounding box center [527, 12] width 22 height 9
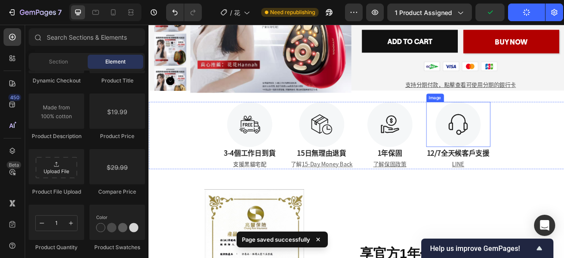
scroll to position [529, 0]
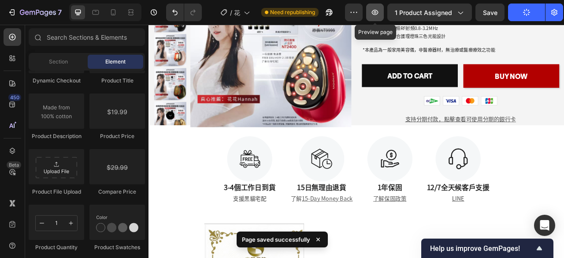
click at [376, 10] on icon "button" at bounding box center [375, 12] width 7 height 5
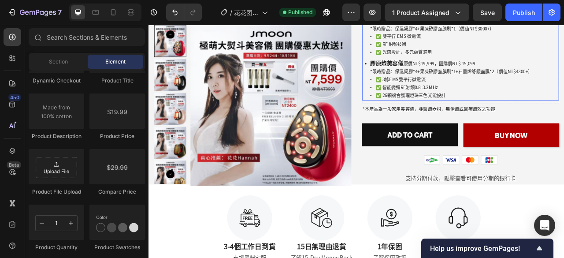
scroll to position [441, 0]
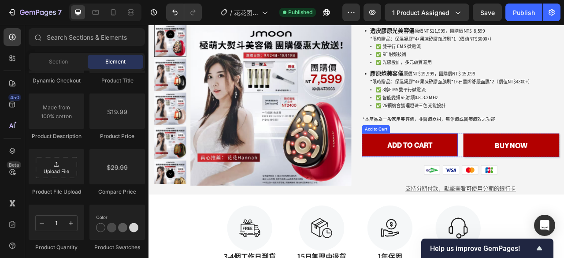
click at [453, 176] on button "Add to cart" at bounding box center [481, 177] width 122 height 29
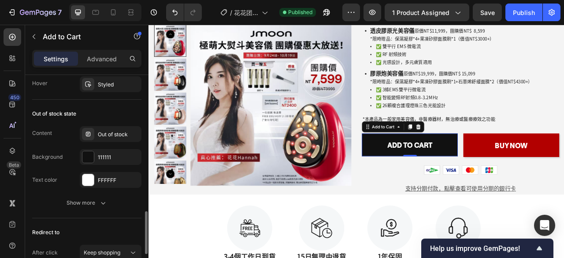
scroll to position [749, 0]
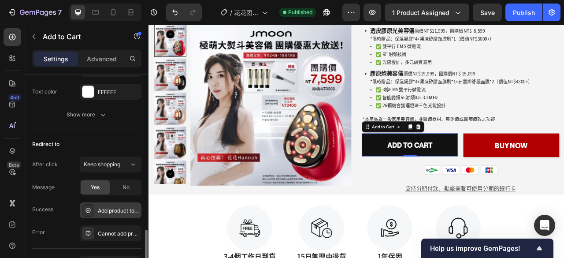
click at [127, 207] on div "Add product to cart successfully" at bounding box center [118, 211] width 41 height 8
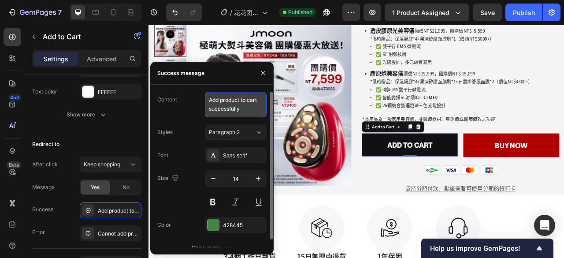
click at [244, 114] on textarea "Add product to cart successfully" at bounding box center [236, 105] width 62 height 26
drag, startPoint x: 248, startPoint y: 112, endPoint x: 173, endPoint y: 83, distance: 80.4
click at [195, 93] on div "Content Add product to cart successfully" at bounding box center [211, 105] width 109 height 26
click at [249, 108] on textarea "Add product to cart successfully" at bounding box center [236, 105] width 62 height 26
drag, startPoint x: 249, startPoint y: 108, endPoint x: 195, endPoint y: 102, distance: 54.1
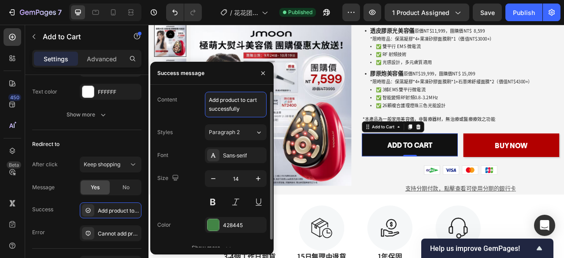
click at [195, 102] on div "Content Add product to cart successfully" at bounding box center [211, 105] width 109 height 26
paste textarea "您已成功將商品加入購物車"
click at [246, 108] on textarea "您已成功將商品加入購物車" at bounding box center [236, 105] width 62 height 26
type textarea "您已成功將商品加入購物車！"
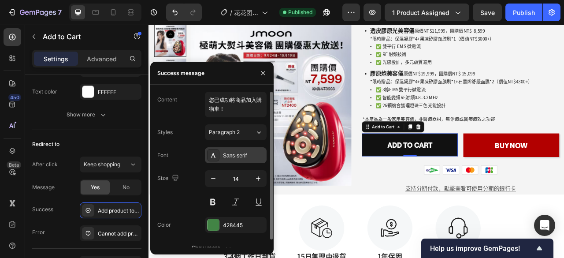
click at [236, 161] on div "Sans-serif" at bounding box center [236, 155] width 62 height 16
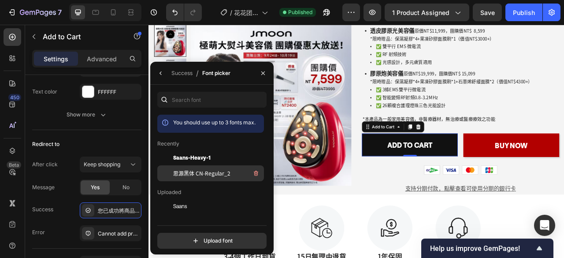
click at [205, 174] on span "思源黑体 CN-Regular_2" at bounding box center [201, 173] width 57 height 8
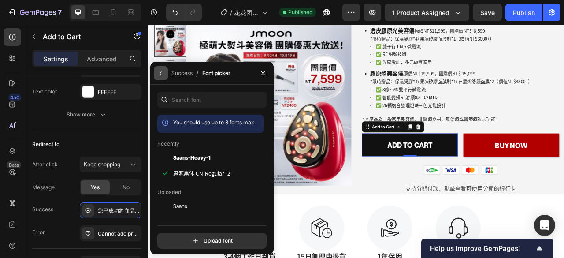
click at [160, 72] on icon "button" at bounding box center [161, 73] width 2 height 4
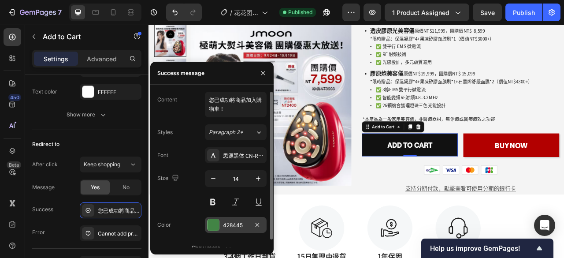
click at [245, 224] on div "428445" at bounding box center [236, 225] width 26 height 8
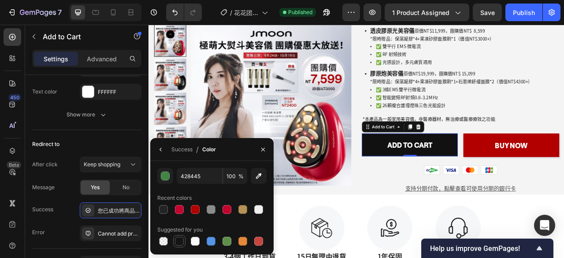
click at [177, 246] on div at bounding box center [179, 241] width 11 height 11
type input "151515"
click at [263, 147] on icon "button" at bounding box center [263, 149] width 7 height 7
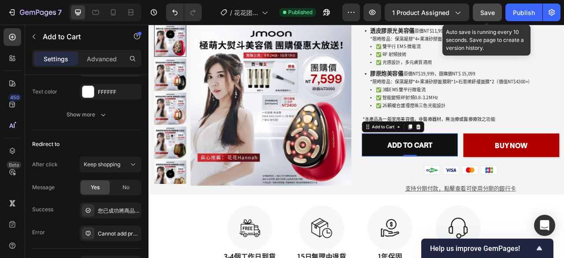
click at [499, 12] on button "Save" at bounding box center [487, 13] width 29 height 18
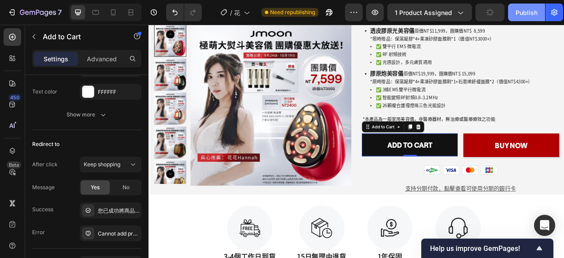
click at [519, 10] on div "Publish" at bounding box center [527, 12] width 22 height 9
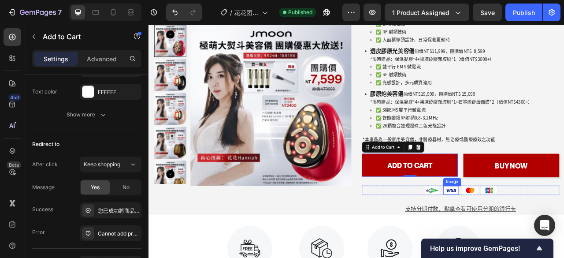
scroll to position [397, 0]
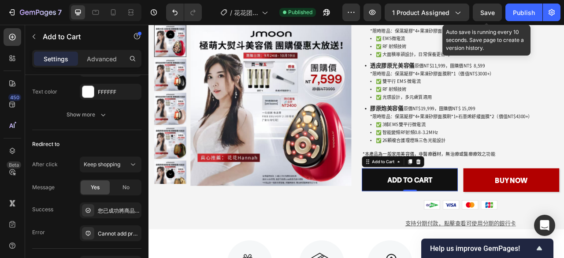
click at [487, 11] on span "Save" at bounding box center [488, 12] width 15 height 7
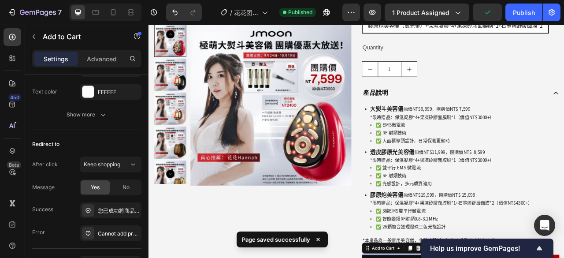
scroll to position [220, 0]
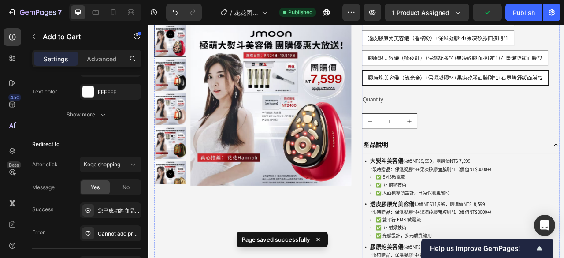
click at [481, 153] on button "increment" at bounding box center [480, 147] width 20 height 19
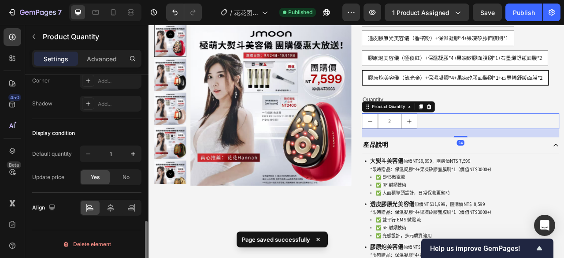
scroll to position [0, 0]
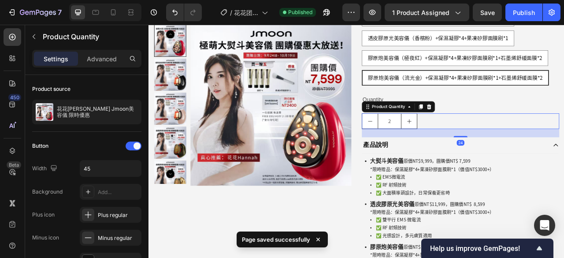
click at [428, 149] on icon "decrement" at bounding box center [430, 147] width 7 height 7
type input "1"
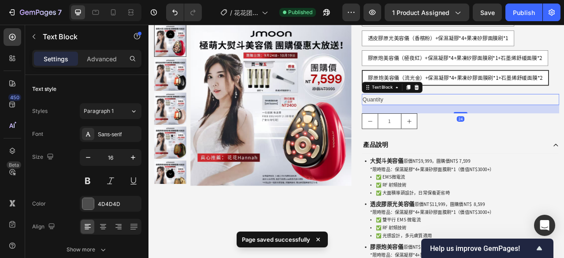
click at [564, 122] on div "Quantity" at bounding box center [545, 120] width 251 height 15
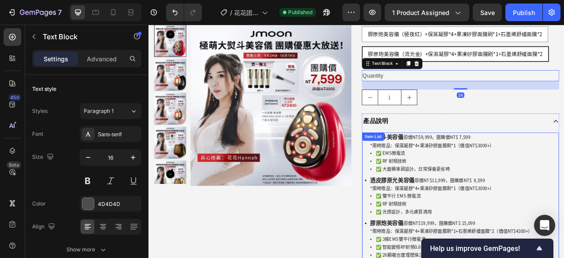
scroll to position [265, 0]
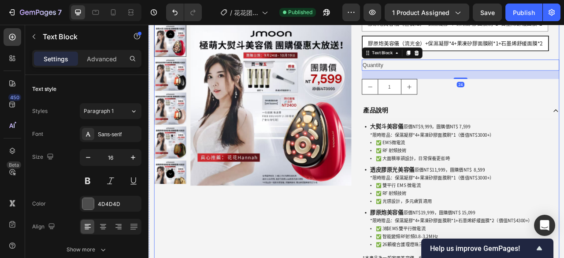
click at [353, 257] on div "Product Images" at bounding box center [280, 116] width 251 height 604
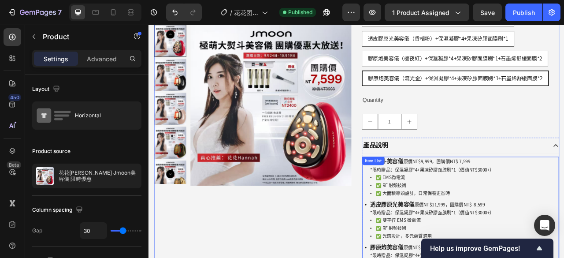
scroll to position [176, 0]
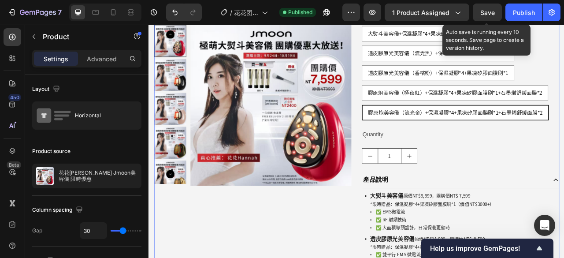
click at [490, 9] on span "Save" at bounding box center [488, 12] width 15 height 7
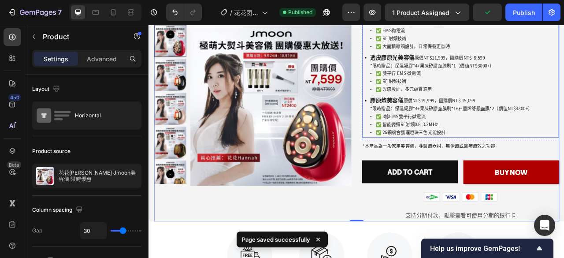
scroll to position [485, 0]
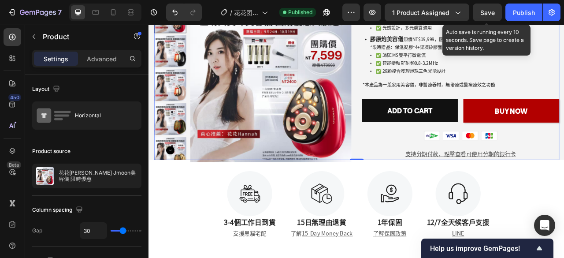
click at [489, 10] on span "Save" at bounding box center [488, 12] width 15 height 7
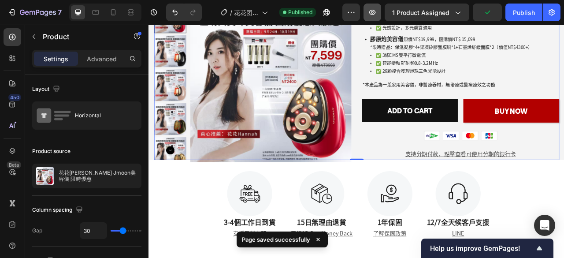
click at [375, 13] on icon "button" at bounding box center [372, 12] width 9 height 9
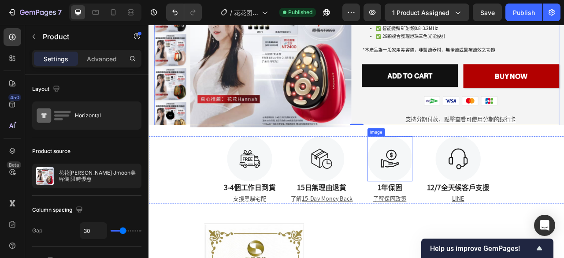
scroll to position [441, 0]
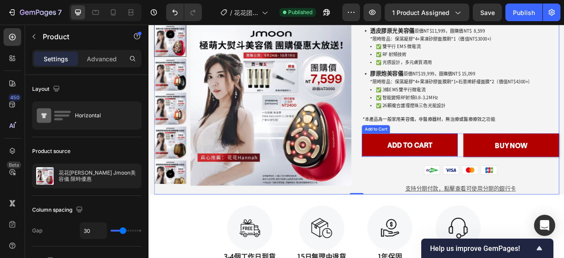
click at [527, 165] on button "Add to cart" at bounding box center [481, 177] width 122 height 29
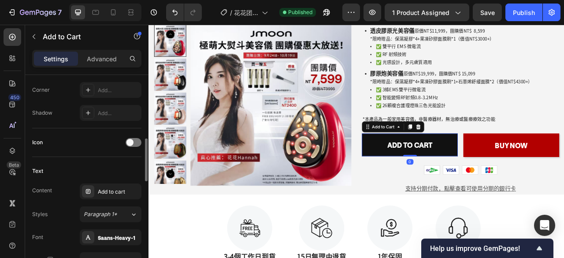
scroll to position [353, 0]
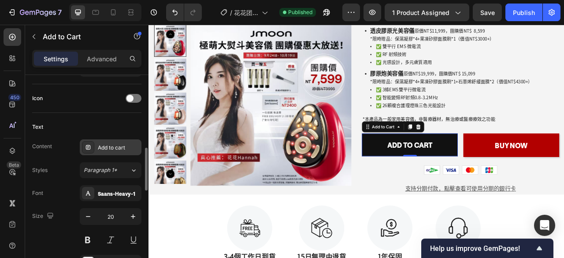
click at [120, 140] on div "Add to cart" at bounding box center [111, 147] width 62 height 16
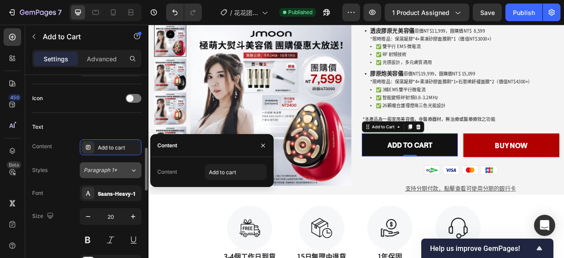
click at [113, 162] on button "Paragraph 1*" at bounding box center [111, 170] width 62 height 16
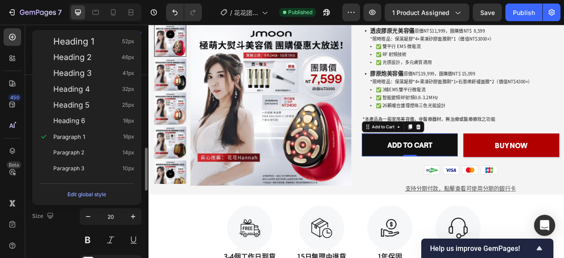
click at [56, 230] on div "Size 20" at bounding box center [86, 228] width 109 height 40
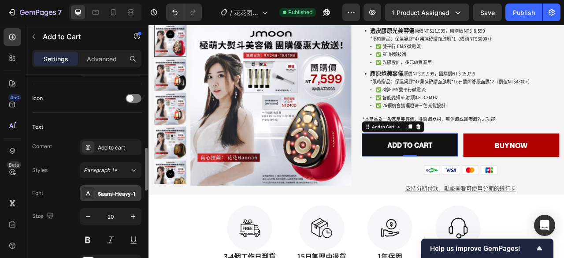
click at [105, 192] on div "Saans-Heavy-1" at bounding box center [118, 194] width 41 height 8
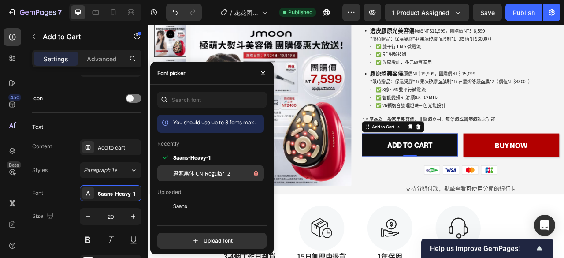
click at [174, 171] on span "思源黑体 CN-Regular_2" at bounding box center [201, 173] width 57 height 8
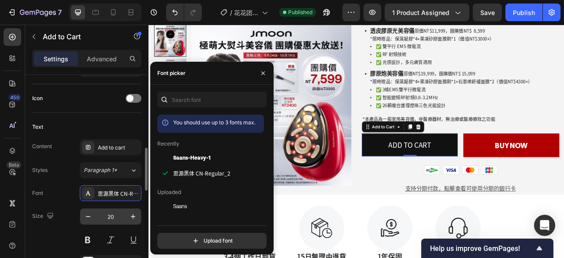
scroll to position [441, 0]
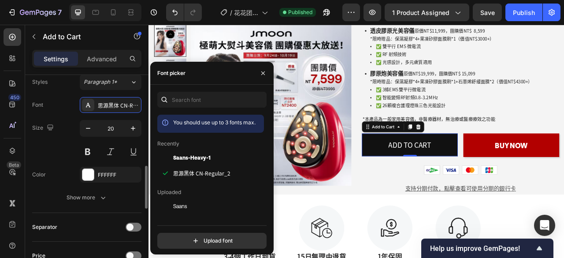
click at [61, 164] on div "Font 思源黑体 CN-Regular_2 Size 20 Color FFFFFF Show more" at bounding box center [86, 151] width 109 height 108
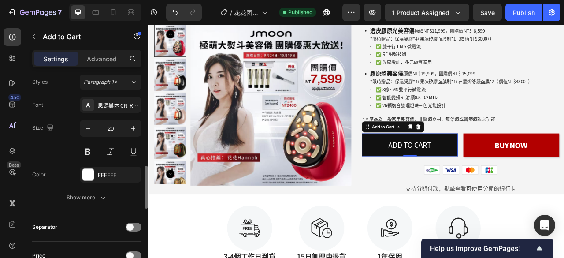
scroll to position [397, 0]
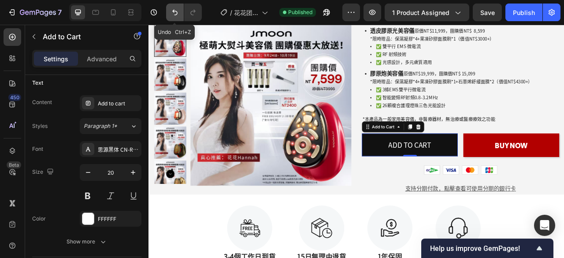
click at [168, 12] on button "Undo/Redo" at bounding box center [175, 13] width 18 height 18
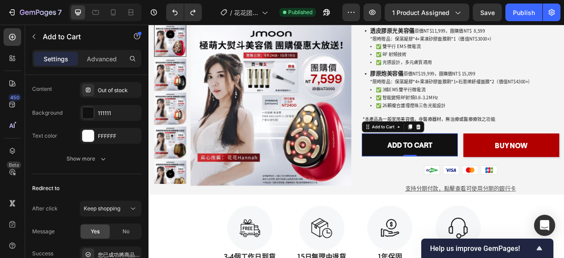
scroll to position [749, 0]
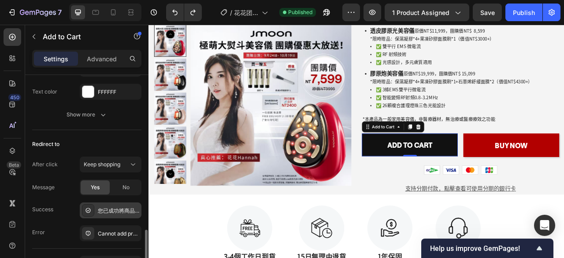
click at [114, 209] on div "您已成功將商品加入購物車！" at bounding box center [118, 211] width 41 height 8
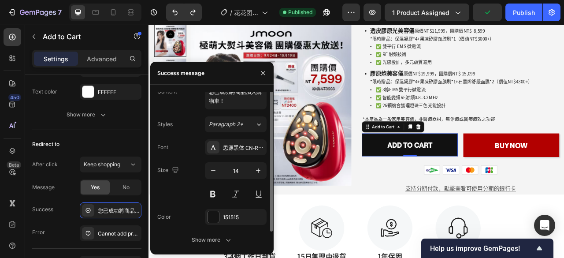
scroll to position [0, 0]
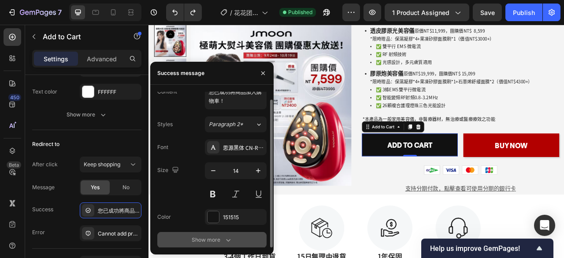
click at [220, 235] on button "Show more" at bounding box center [211, 240] width 109 height 16
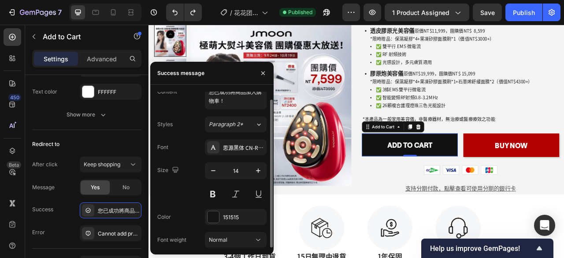
scroll to position [123, 0]
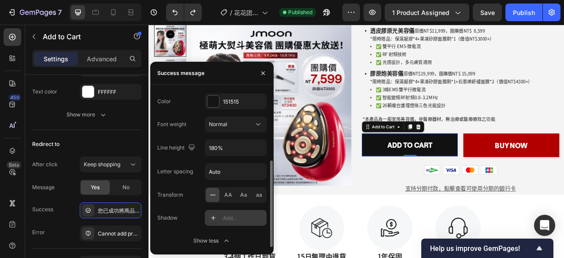
click at [219, 216] on div at bounding box center [213, 218] width 12 height 12
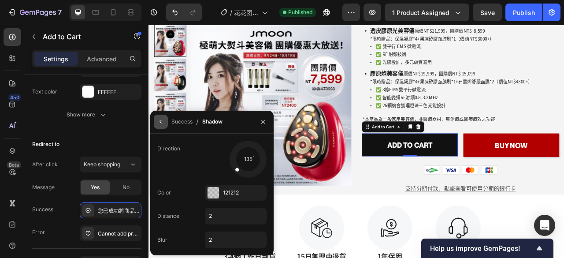
click at [160, 124] on icon "button" at bounding box center [160, 121] width 7 height 7
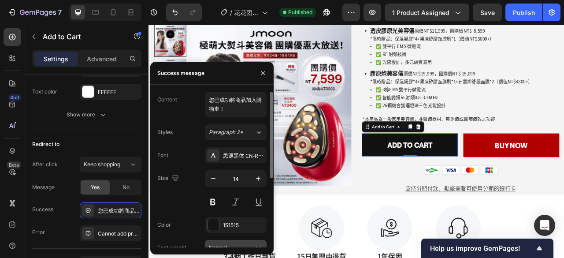
scroll to position [44, 0]
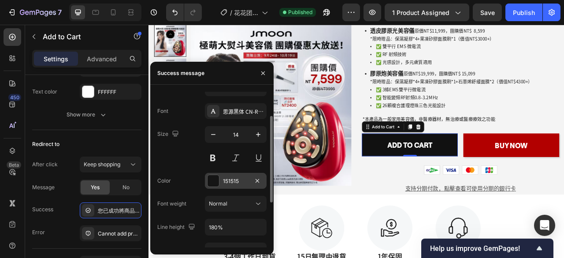
click at [243, 178] on div "151515" at bounding box center [236, 181] width 26 height 8
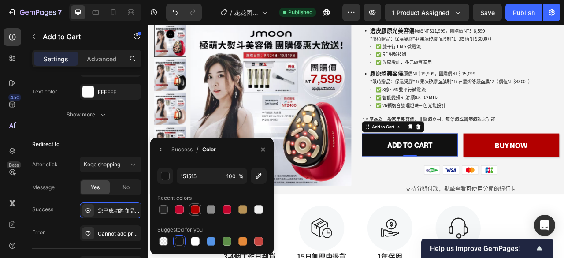
click at [194, 209] on div at bounding box center [195, 209] width 9 height 9
type input "B20000"
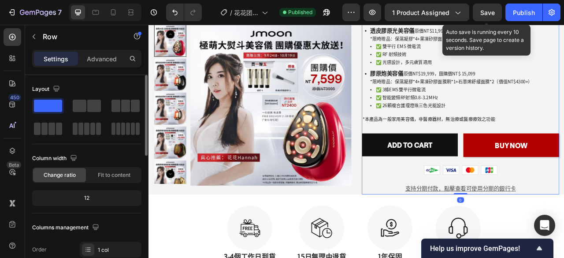
click at [494, 13] on span "Save" at bounding box center [488, 12] width 15 height 7
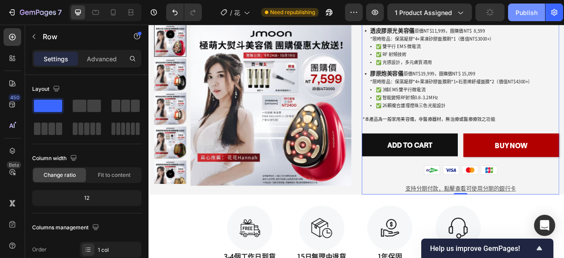
click at [516, 12] on div "Publish" at bounding box center [527, 12] width 22 height 9
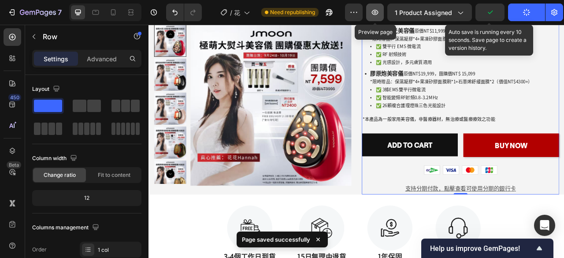
click at [375, 14] on icon "button" at bounding box center [375, 12] width 9 height 9
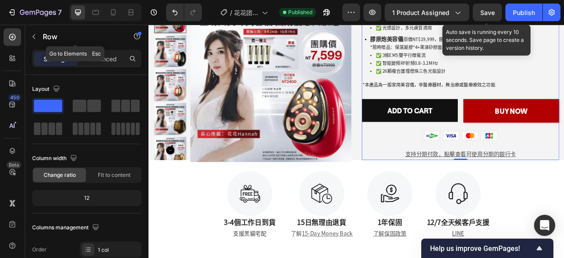
click at [33, 36] on icon "button" at bounding box center [33, 36] width 7 height 7
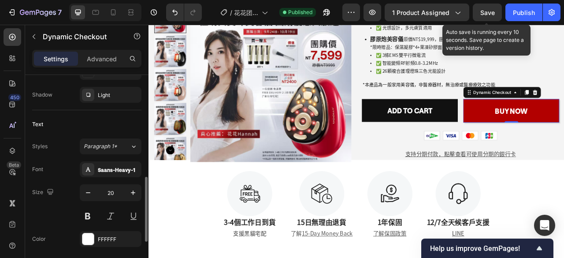
scroll to position [458, 0]
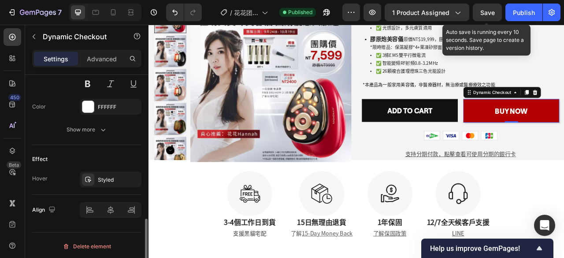
click at [103, 115] on div "Font Saans-Heavy-1 Size 20 Color FFFFFF Show more" at bounding box center [86, 83] width 109 height 108
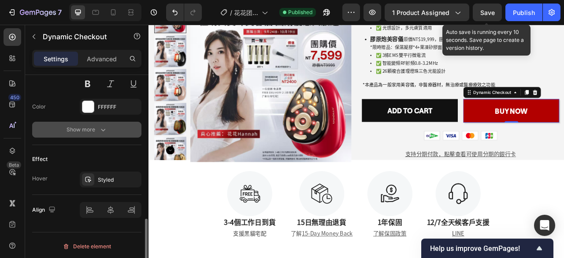
click at [99, 126] on icon "button" at bounding box center [103, 129] width 9 height 9
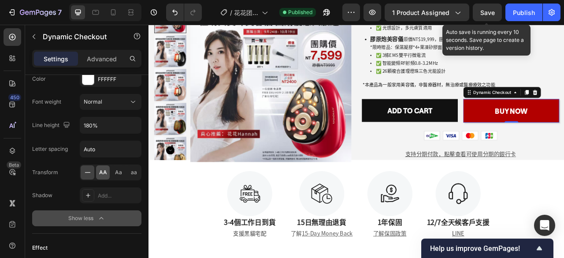
scroll to position [574, 0]
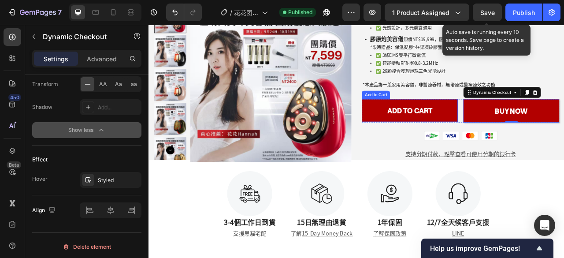
click at [530, 119] on button "Add to cart" at bounding box center [481, 133] width 122 height 29
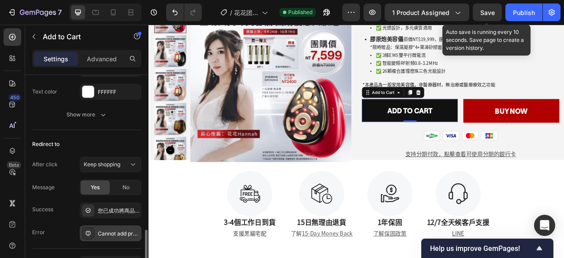
scroll to position [794, 0]
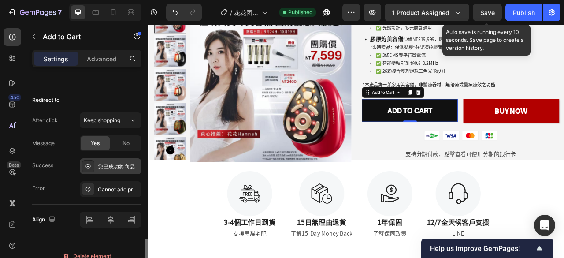
click at [125, 163] on div "您已成功將商品加入購物車！" at bounding box center [118, 167] width 41 height 8
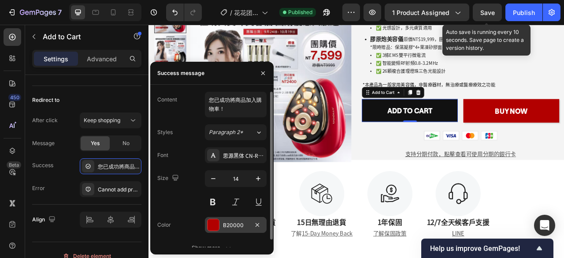
click at [248, 226] on div "B20000" at bounding box center [236, 225] width 26 height 8
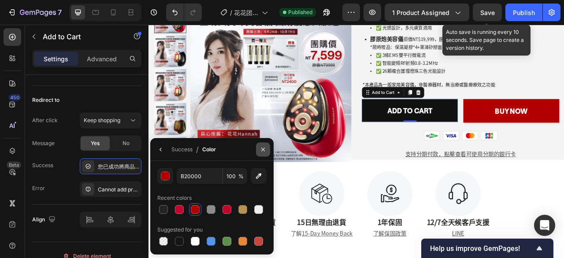
drag, startPoint x: 261, startPoint y: 146, endPoint x: 55, endPoint y: 174, distance: 207.7
click at [261, 146] on icon "button" at bounding box center [263, 149] width 7 height 7
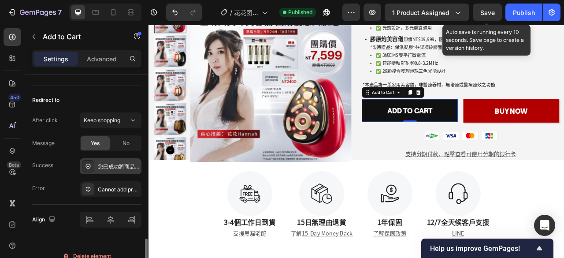
click at [114, 158] on div "您已成功將商品加入購物車！" at bounding box center [111, 166] width 62 height 16
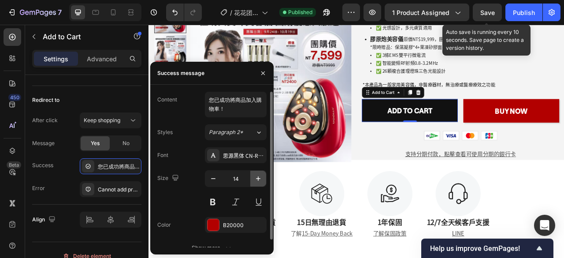
click at [255, 176] on icon "button" at bounding box center [258, 178] width 9 height 9
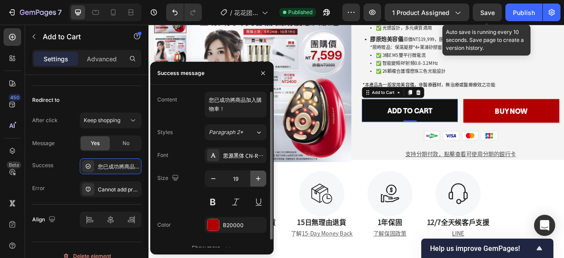
click at [255, 176] on icon "button" at bounding box center [258, 178] width 9 height 9
type input "20"
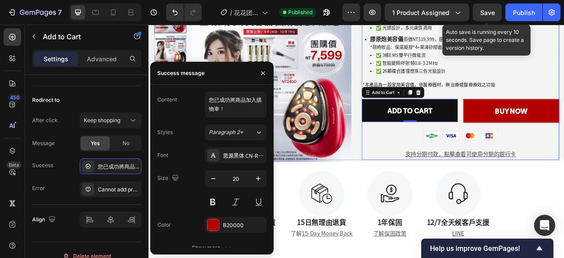
scroll to position [328, 0]
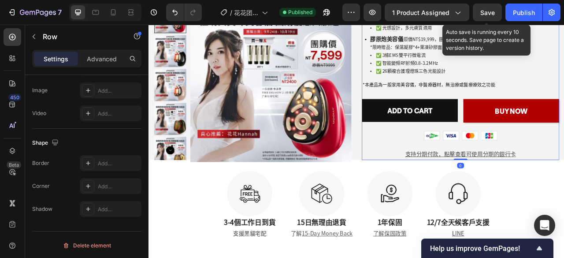
scroll to position [0, 0]
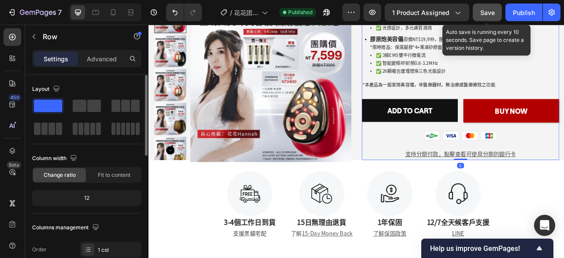
click at [493, 9] on span "Save" at bounding box center [488, 12] width 15 height 7
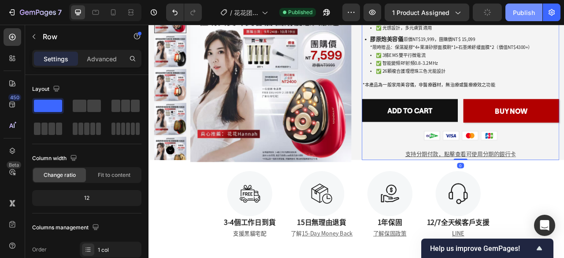
click at [516, 13] on div "Publish" at bounding box center [524, 12] width 22 height 9
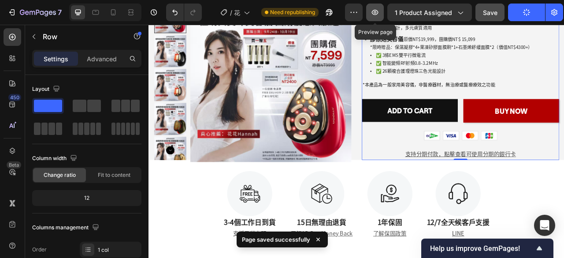
click at [382, 11] on button "button" at bounding box center [375, 13] width 18 height 18
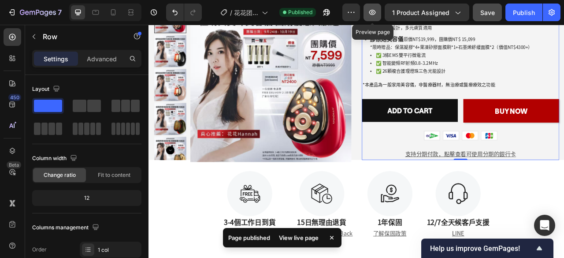
click at [376, 16] on icon "button" at bounding box center [372, 12] width 9 height 9
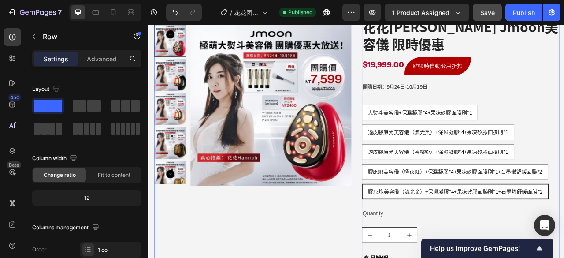
scroll to position [88, 0]
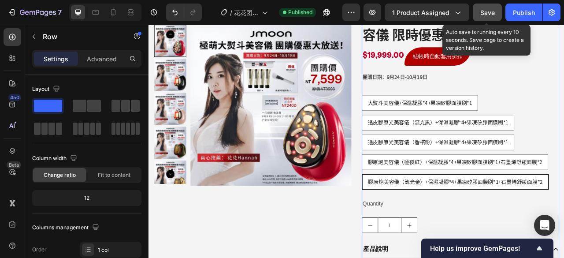
click at [484, 11] on span "Save" at bounding box center [488, 12] width 15 height 7
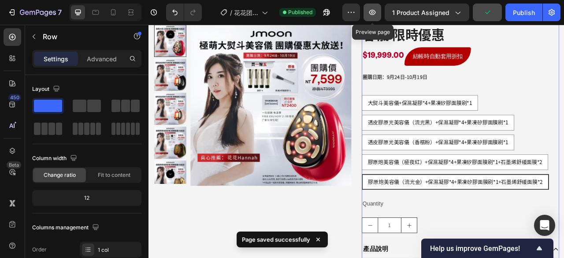
click at [377, 9] on icon "button" at bounding box center [372, 12] width 9 height 9
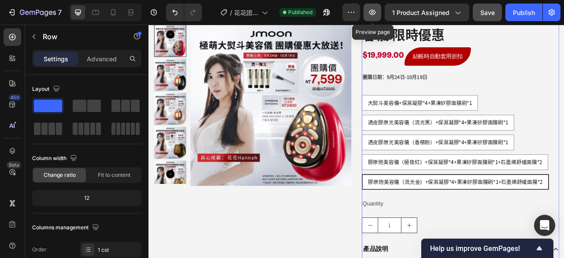
click at [372, 9] on icon "button" at bounding box center [372, 12] width 9 height 9
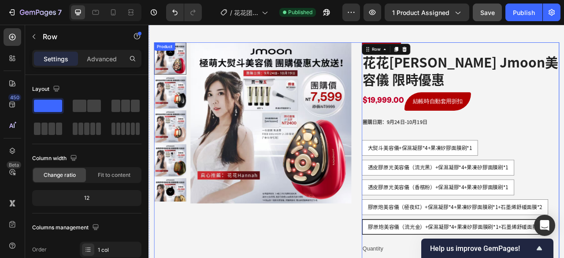
scroll to position [0, 0]
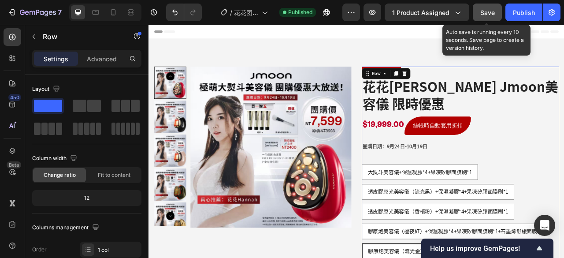
click at [485, 18] on button "Save" at bounding box center [487, 13] width 29 height 18
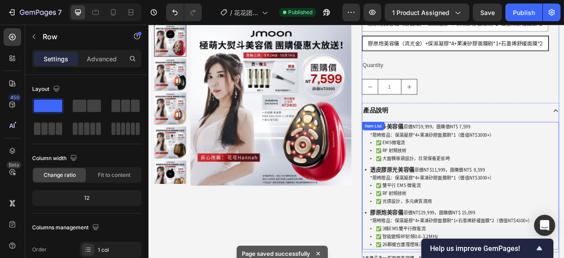
scroll to position [485, 0]
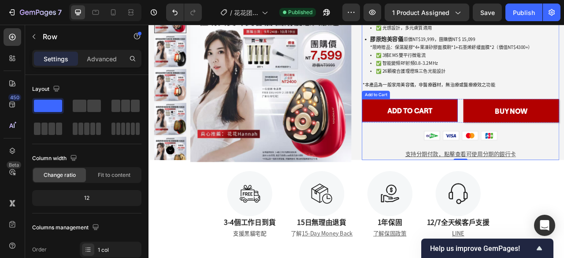
click at [525, 119] on button "Add to cart" at bounding box center [481, 133] width 122 height 29
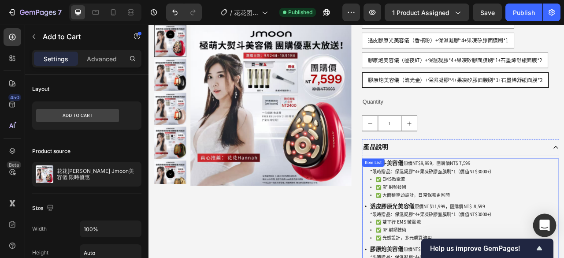
scroll to position [220, 0]
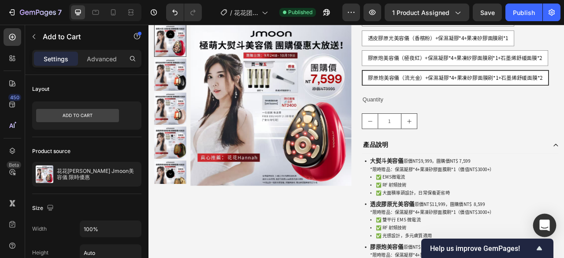
click at [541, 229] on icon "Open Intercom Messenger" at bounding box center [544, 225] width 11 height 11
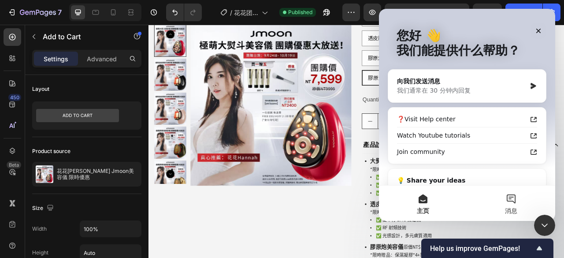
scroll to position [0, 0]
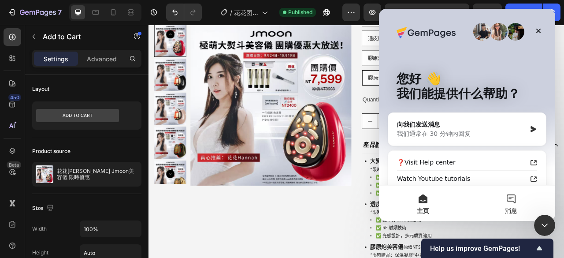
click at [513, 200] on button "消息" at bounding box center [511, 203] width 88 height 35
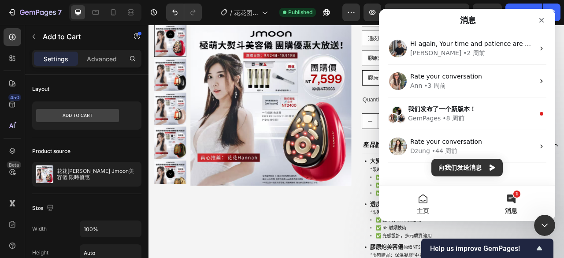
click at [428, 198] on button "主页" at bounding box center [423, 203] width 88 height 35
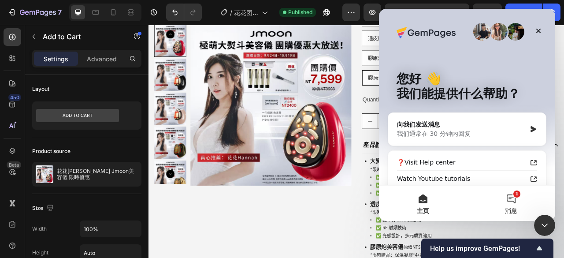
click at [510, 199] on button "1 消息" at bounding box center [511, 203] width 88 height 35
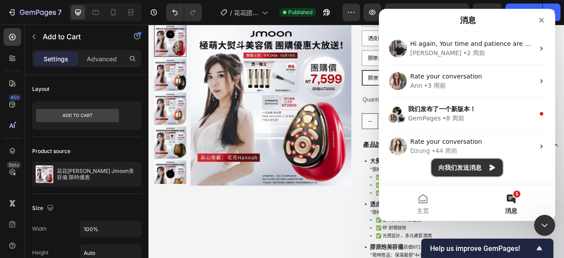
click at [462, 171] on button "向我们发送消息" at bounding box center [467, 168] width 71 height 18
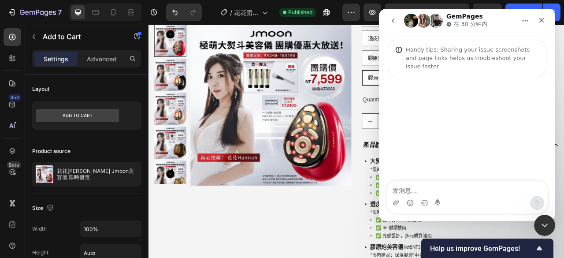
click at [434, 185] on textarea "发消息..." at bounding box center [467, 188] width 161 height 15
type textarea "h"
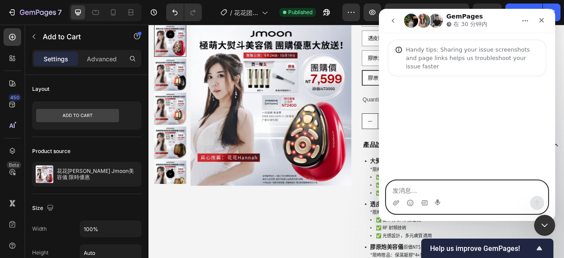
click at [414, 189] on textarea "发消息..." at bounding box center [467, 188] width 161 height 15
paste textarea "I created a new page, and every time I add a product to my shopping cart, I nee…"
type textarea "I created a new page, and every time I add a product to my shopping cart, I nee…"
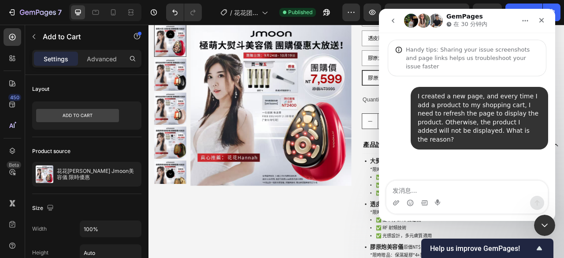
click at [442, 187] on textarea "发消息..." at bounding box center [467, 188] width 161 height 15
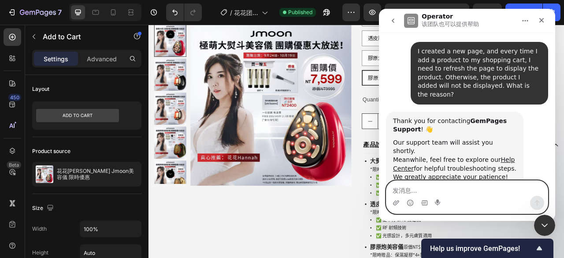
scroll to position [51, 0]
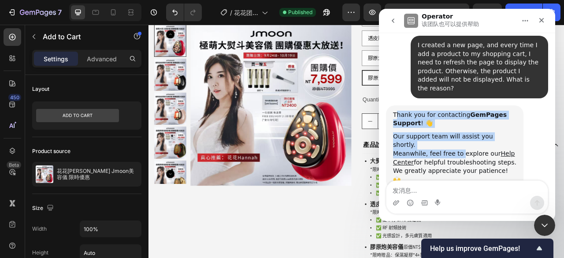
drag, startPoint x: 398, startPoint y: 104, endPoint x: 462, endPoint y: 140, distance: 74.0
click at [462, 140] on div "Thank you for contacting GemPages Support ! 👋 Our support team will assist you …" at bounding box center [454, 148] width 123 height 74
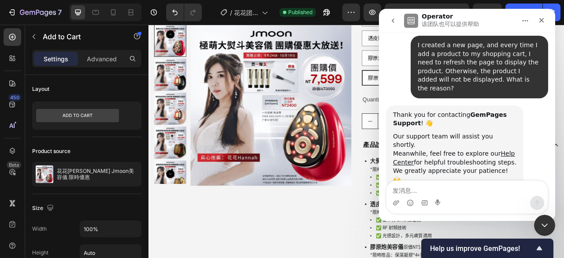
click at [468, 149] on div "Our support team will assist you shortly. Meanwhile, feel free to explore our H…" at bounding box center [454, 158] width 123 height 52
drag, startPoint x: 422, startPoint y: 135, endPoint x: 472, endPoint y: 135, distance: 49.4
click at [472, 135] on div "Our support team will assist you shortly. Meanwhile, feel free to explore our H…" at bounding box center [454, 158] width 123 height 52
click at [463, 147] on div "Our support team will assist you shortly. Meanwhile, feel free to explore our H…" at bounding box center [454, 158] width 123 height 52
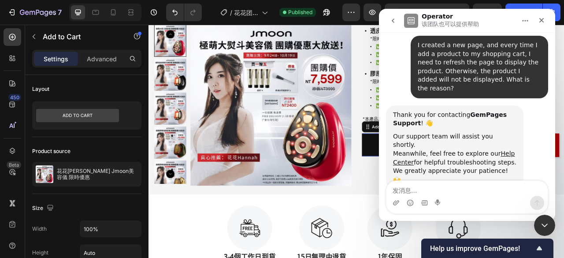
scroll to position [44, 0]
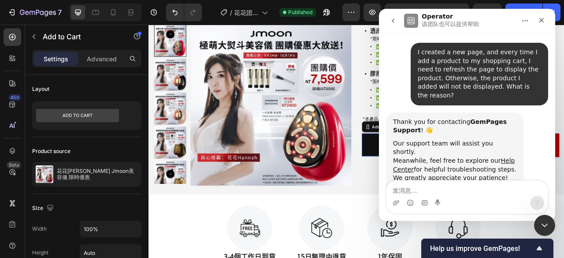
drag, startPoint x: 494, startPoint y: 18, endPoint x: 481, endPoint y: 43, distance: 28.2
click at [481, 43] on div "Operator 该团队也可以提供帮助 Handy tips: Sharing your issue screenshots and page links h…" at bounding box center [467, 115] width 176 height 212
click at [490, 80] on div "I created a new page, and every time I add a product to my shopping cart, I nee…" at bounding box center [479, 74] width 123 height 52
click at [543, 20] on icon "关闭" at bounding box center [541, 20] width 7 height 7
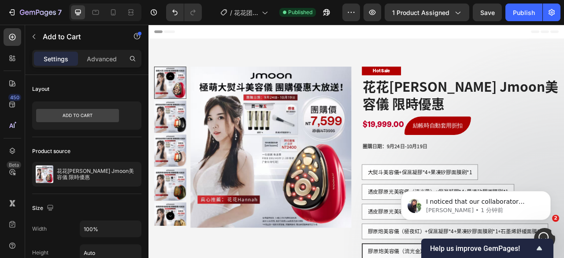
scroll to position [271, 0]
click at [500, 203] on span "I noticed that our collaborator access to your store is still active. I’ll inve…" at bounding box center [481, 236] width 111 height 77
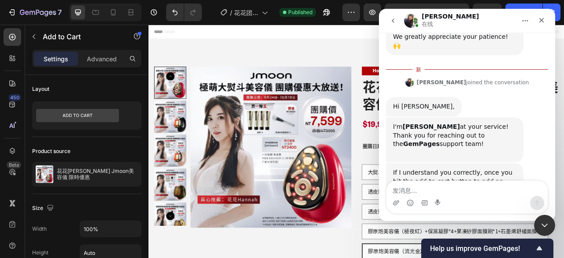
scroll to position [190, 0]
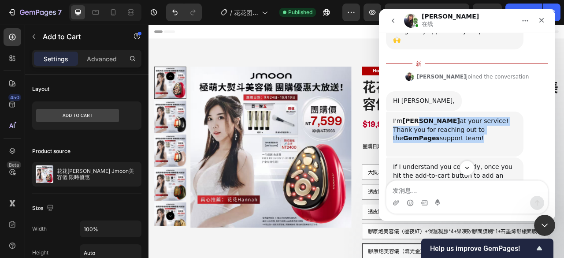
drag, startPoint x: 416, startPoint y: 94, endPoint x: 482, endPoint y: 113, distance: 68.8
click at [482, 117] on div "I'm [PERSON_NAME] at your service! Thank you for reaching out to the GemPages s…" at bounding box center [454, 130] width 123 height 26
click at [541, 112] on div "I'm [PERSON_NAME] at your service! Thank you for reaching out to the GemPages s…" at bounding box center [467, 139] width 162 height 55
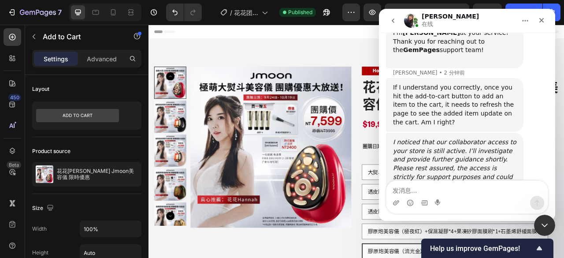
scroll to position [294, 0]
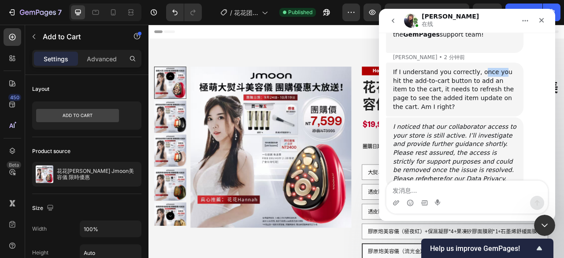
drag, startPoint x: 487, startPoint y: 46, endPoint x: 502, endPoint y: 47, distance: 14.6
click at [502, 68] on div "If I understand you correctly, once you hit the add-to-cart button to add an it…" at bounding box center [454, 89] width 123 height 43
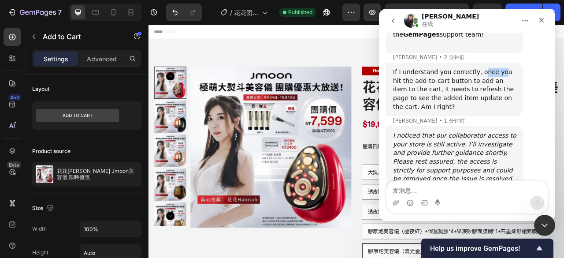
scroll to position [302, 0]
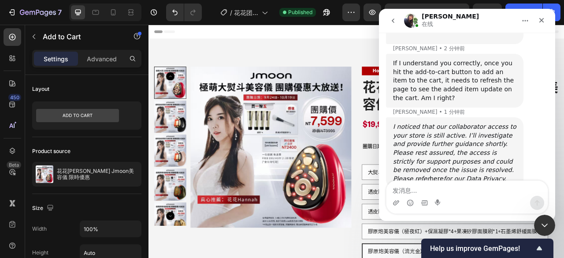
click at [444, 82] on div "If I understand you correctly, once you hit the add-to-cart button to add an it…" at bounding box center [467, 85] width 162 height 63
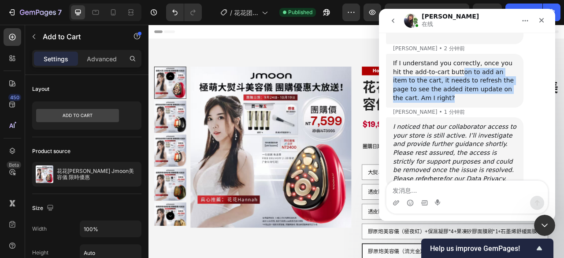
drag, startPoint x: 457, startPoint y: 48, endPoint x: 451, endPoint y: 70, distance: 22.2
click at [451, 70] on div "If I understand you correctly, once you hit the add-to-cart button to add an it…" at bounding box center [454, 80] width 123 height 43
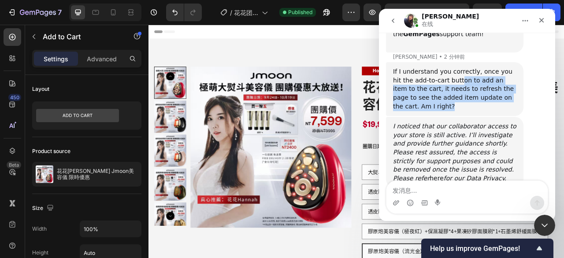
scroll to position [294, 0]
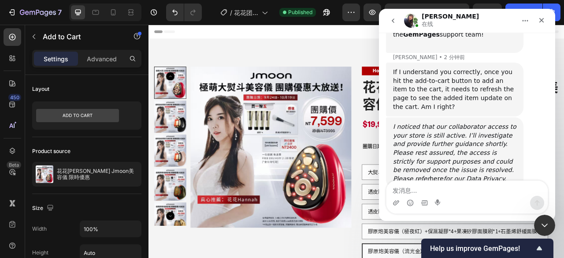
click at [403, 123] on icon "I noticed that our collaborator access to your store is still active. I’ll inve…" at bounding box center [454, 152] width 123 height 59
drag, startPoint x: 404, startPoint y: 105, endPoint x: 457, endPoint y: 97, distance: 54.1
click at [457, 123] on icon "I noticed that our collaborator access to your store is still active. I’ll inve…" at bounding box center [454, 152] width 123 height 59
click at [447, 123] on icon "I noticed that our collaborator access to your store is still active. I’ll inve…" at bounding box center [454, 152] width 123 height 59
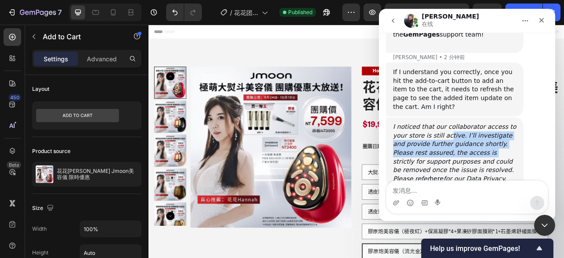
drag, startPoint x: 450, startPoint y: 110, endPoint x: 490, endPoint y: 123, distance: 42.7
click at [490, 123] on icon "I noticed that our collaborator access to your store is still active. I’ll inve…" at bounding box center [454, 152] width 123 height 59
click at [470, 123] on div "I noticed that our collaborator access to your store is still active. I’ll inve…" at bounding box center [454, 153] width 123 height 60
drag, startPoint x: 452, startPoint y: 124, endPoint x: 400, endPoint y: 113, distance: 53.2
click at [400, 123] on icon "I noticed that our collaborator access to your store is still active. I’ll inve…" at bounding box center [454, 152] width 123 height 59
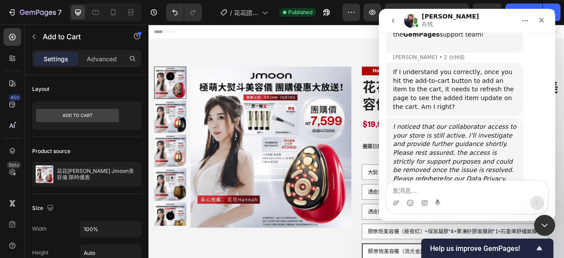
click at [510, 123] on div "I noticed that our collaborator access to your store is still active. I’ll inve…" at bounding box center [454, 153] width 123 height 60
drag, startPoint x: 510, startPoint y: 150, endPoint x: 383, endPoint y: 95, distance: 138.0
copy icon "I noticed that our collaborator access to your store is still active. I’ll inve…"
click at [458, 197] on div "Intercom Messenger" at bounding box center [467, 203] width 161 height 14
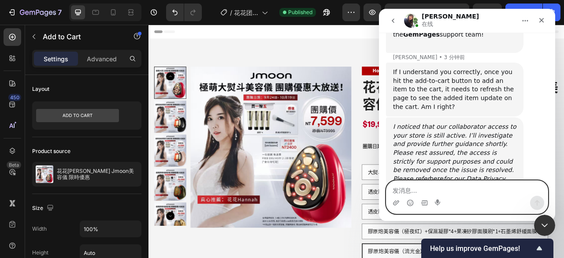
click at [458, 194] on textarea "发消息..." at bounding box center [467, 188] width 161 height 15
paste textarea "OK"
type textarea "OK"
click at [535, 200] on icon "发送消息…" at bounding box center [537, 202] width 7 height 7
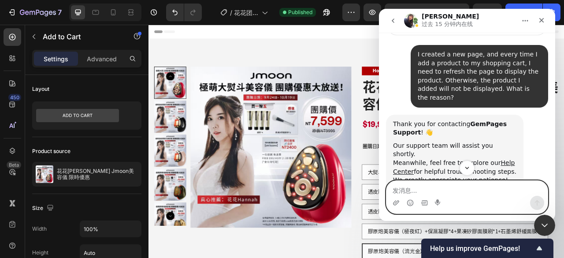
scroll to position [306, 0]
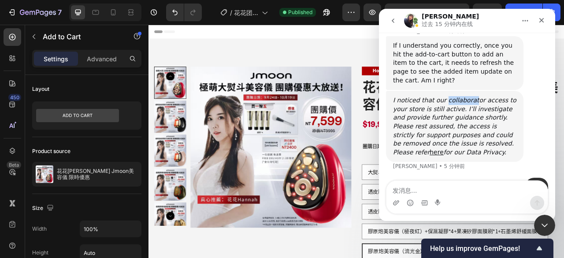
drag, startPoint x: 452, startPoint y: 75, endPoint x: 477, endPoint y: 75, distance: 24.7
click at [477, 97] on icon "I noticed that our collaborator access to your store is still active. I’ll inve…" at bounding box center [454, 126] width 123 height 59
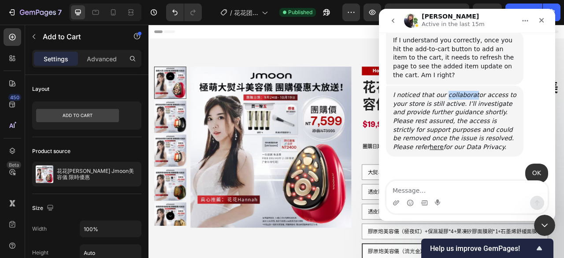
scroll to position [390, 0]
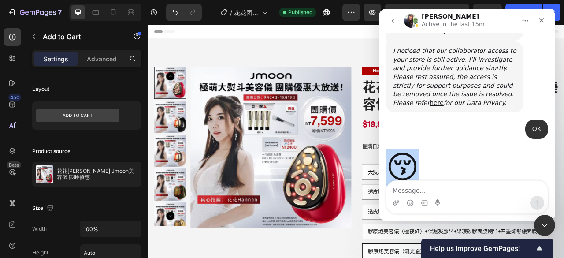
drag, startPoint x: 421, startPoint y: 150, endPoint x: 398, endPoint y: 147, distance: 24.0
click at [398, 151] on div "😚" at bounding box center [402, 167] width 33 height 32
click at [470, 146] on div "😚 [PERSON_NAME] • 8 分钟前" at bounding box center [467, 177] width 162 height 62
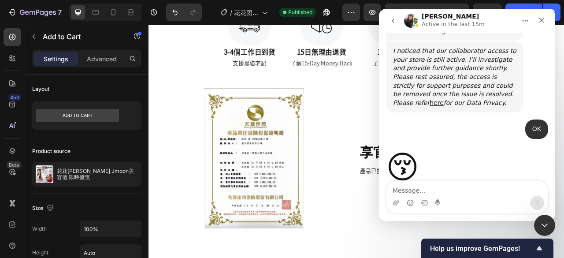
scroll to position [705, 0]
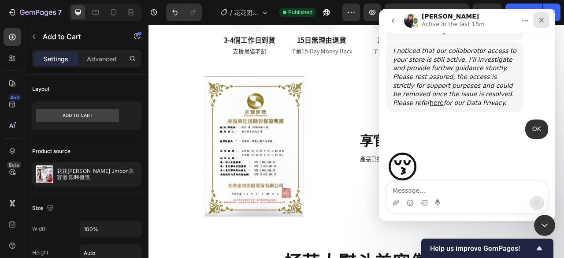
click at [542, 19] on icon "关闭" at bounding box center [541, 20] width 7 height 7
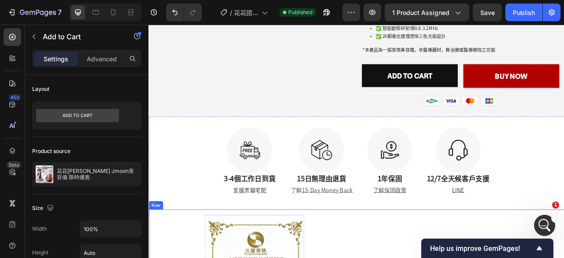
scroll to position [749, 0]
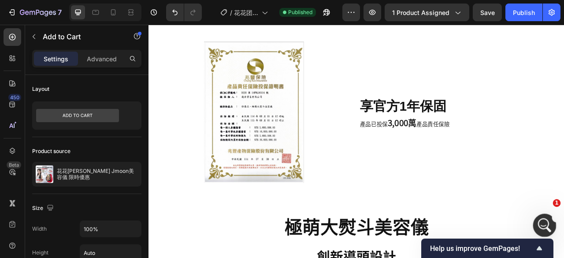
click at [540, 224] on icon "打开 Intercom Messenger" at bounding box center [544, 224] width 15 height 15
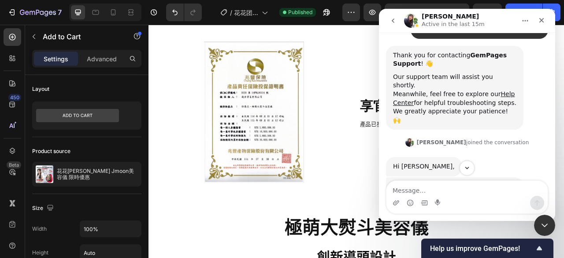
scroll to position [116, 0]
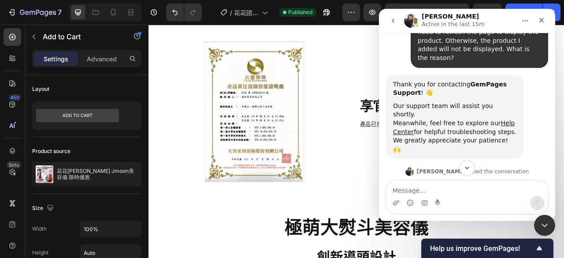
drag, startPoint x: 458, startPoint y: 145, endPoint x: 509, endPoint y: 143, distance: 51.2
click at [509, 166] on div "[PERSON_NAME] joined the conversation 15:48" at bounding box center [467, 172] width 162 height 13
click at [532, 166] on div "[PERSON_NAME] joined the conversation 15:48" at bounding box center [467, 172] width 162 height 13
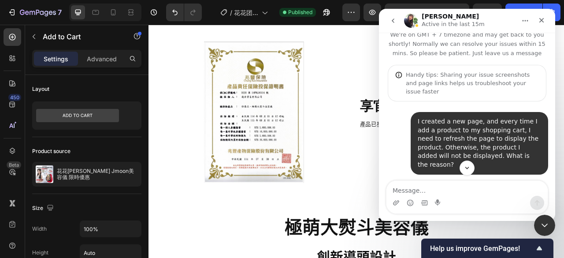
scroll to position [0, 0]
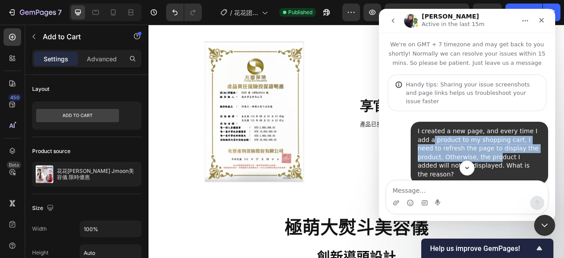
drag, startPoint x: 431, startPoint y: 140, endPoint x: 496, endPoint y: 155, distance: 66.4
click at [496, 155] on div "I created a new page, and every time I add a product to my shopping cart, I nee…" at bounding box center [479, 153] width 123 height 52
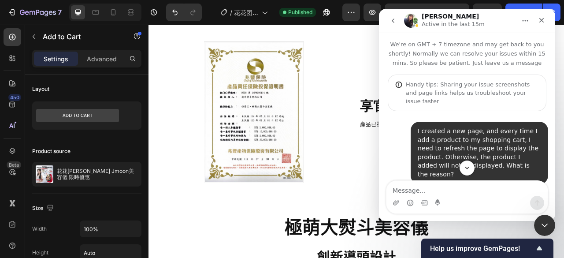
click at [507, 134] on div "I created a new page, and every time I add a product to my shopping cart, I nee…" at bounding box center [479, 153] width 123 height 52
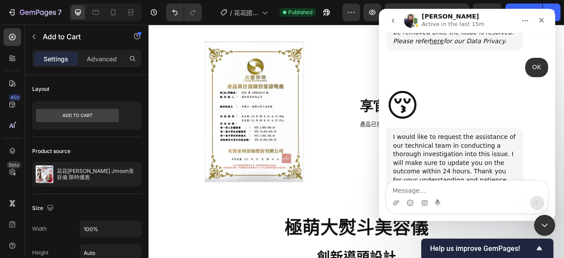
scroll to position [444, 0]
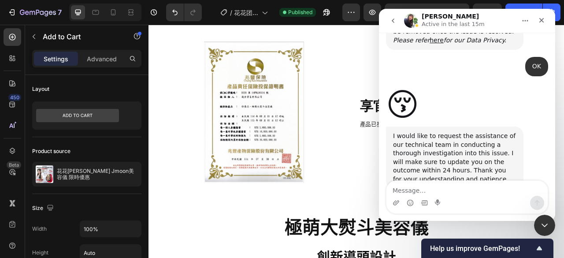
drag, startPoint x: 503, startPoint y: 149, endPoint x: 405, endPoint y: 119, distance: 102.9
click at [405, 132] on div "I would like to request the assistance of our technical team in conducting a th…" at bounding box center [454, 158] width 123 height 52
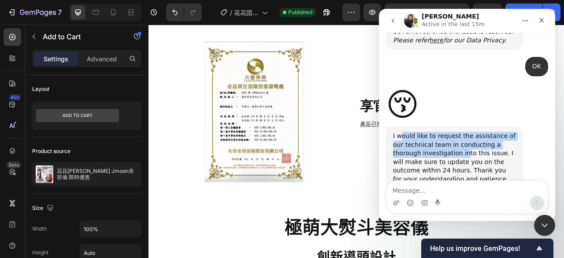
drag, startPoint x: 399, startPoint y: 112, endPoint x: 467, endPoint y: 130, distance: 70.3
click at [467, 132] on div "I would like to request the assistance of our technical team in conducting a th…" at bounding box center [454, 158] width 123 height 52
click at [488, 132] on div "I would like to request the assistance of our technical team in conducting a th…" at bounding box center [454, 158] width 123 height 52
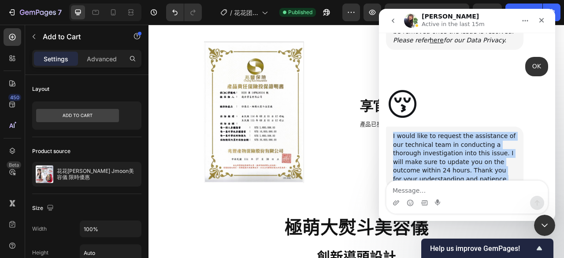
drag, startPoint x: 500, startPoint y: 149, endPoint x: 387, endPoint y: 109, distance: 120.3
click at [387, 127] on div "I would like to request the assistance of our technical team in conducting a th…" at bounding box center [455, 158] width 138 height 63
copy div "I would like to request the assistance of our technical team in conducting a th…"
click at [435, 178] on div "I would like to request the assistance of our technical team in conducting a th…" at bounding box center [467, 168] width 162 height 82
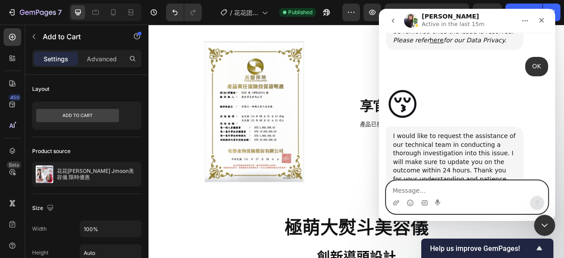
click at [427, 184] on textarea "Message…" at bounding box center [467, 188] width 161 height 15
type textarea "O"
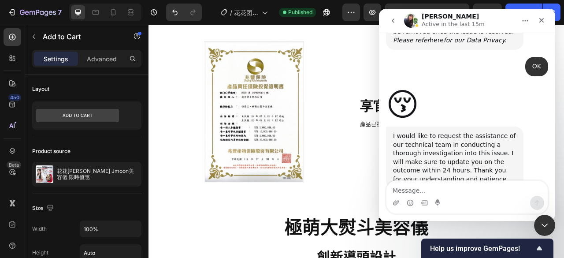
click at [525, 127] on div "I would like to request the assistance of our technical team in conducting a th…" at bounding box center [467, 168] width 162 height 82
click at [540, 19] on icon "关闭" at bounding box center [541, 20] width 7 height 7
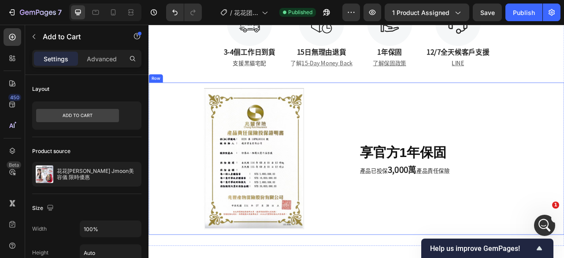
scroll to position [661, 0]
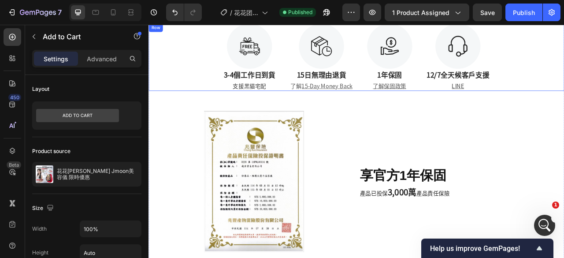
click at [490, 22] on div "7 Version history / 花花团购页面 Published Preview 1 product assigned Save Publish" at bounding box center [282, 12] width 564 height 25
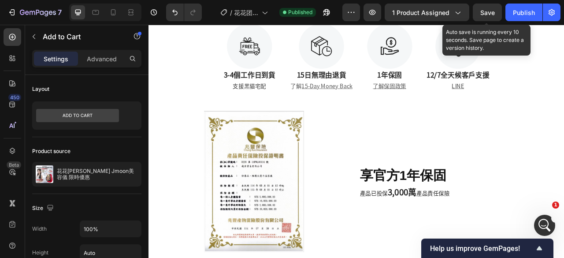
click at [494, 13] on span "Save" at bounding box center [488, 12] width 15 height 7
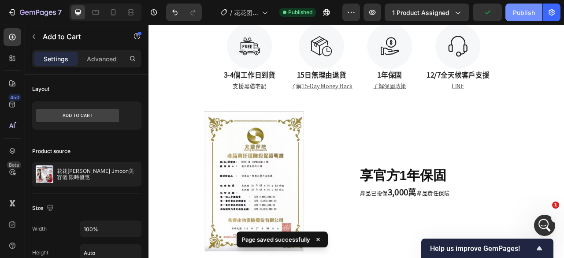
click at [524, 12] on div "Publish" at bounding box center [524, 12] width 22 height 9
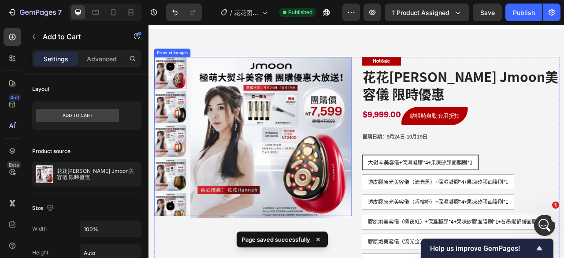
scroll to position [220, 0]
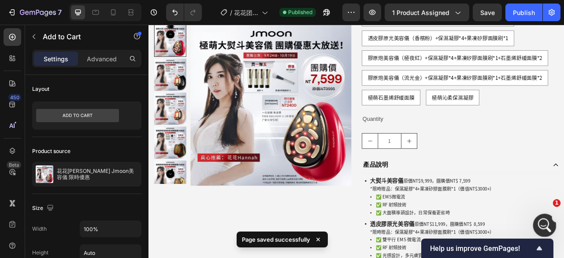
click at [548, 223] on icon "打开 Intercom Messenger" at bounding box center [544, 224] width 15 height 15
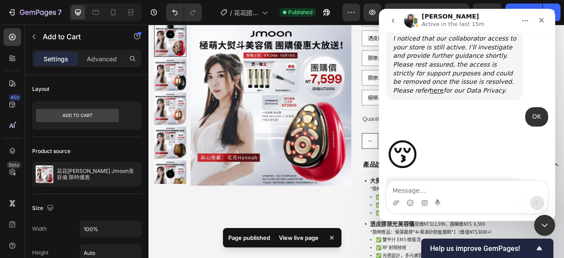
scroll to position [356, 0]
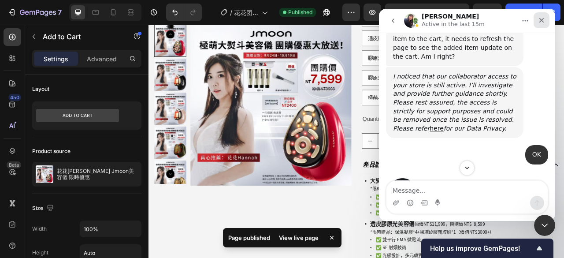
click at [542, 22] on icon "关闭" at bounding box center [541, 20] width 7 height 7
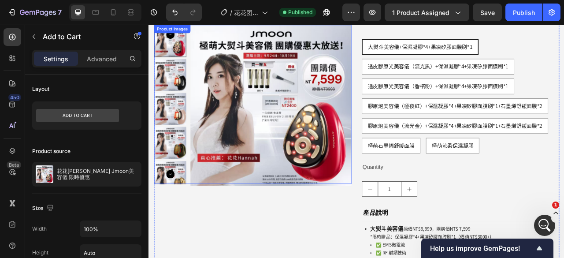
scroll to position [265, 0]
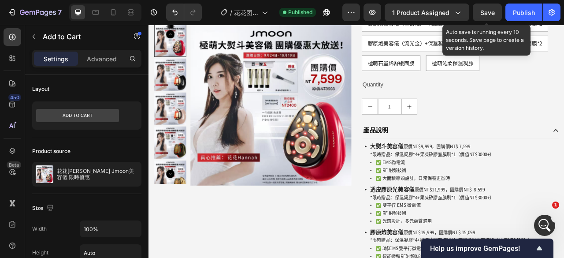
click at [485, 12] on span "Save" at bounding box center [488, 12] width 15 height 7
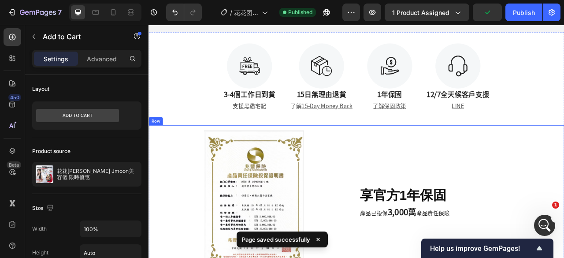
scroll to position [794, 0]
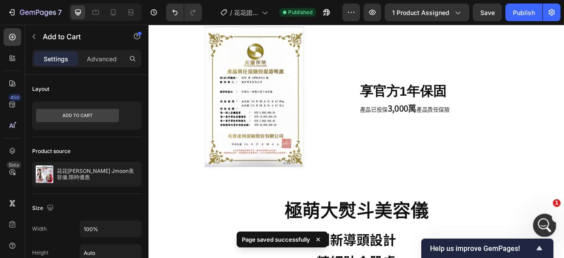
click at [544, 220] on icon "打开 Intercom Messenger" at bounding box center [544, 224] width 15 height 15
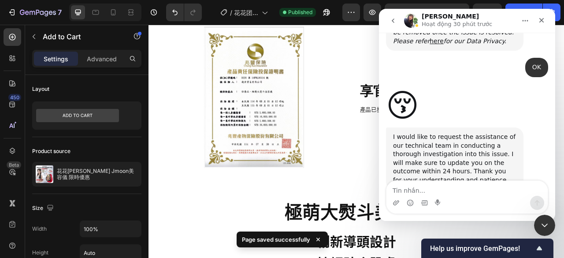
scroll to position [410, 0]
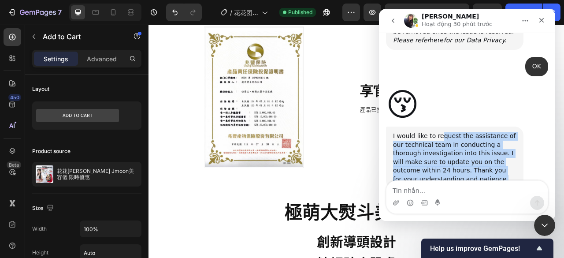
drag, startPoint x: 442, startPoint y: 109, endPoint x: 513, endPoint y: 154, distance: 84.0
click at [513, 154] on div "I would like to request the assistance of our technical team in conducting a th…" at bounding box center [454, 158] width 123 height 52
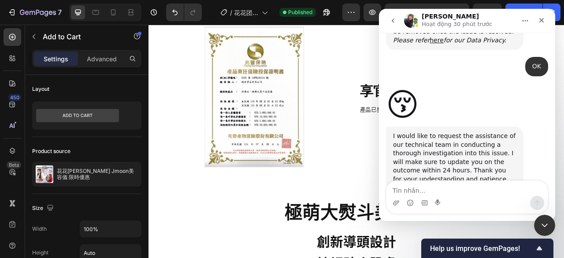
click at [534, 89] on div "😚 [PERSON_NAME] • 41 分钟前" at bounding box center [467, 104] width 162 height 43
click at [547, 16] on div "关闭" at bounding box center [542, 20] width 16 height 16
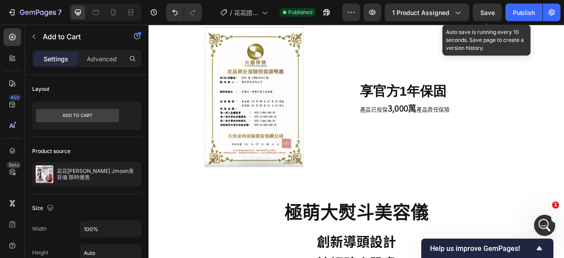
click at [493, 9] on span "Save" at bounding box center [488, 12] width 15 height 7
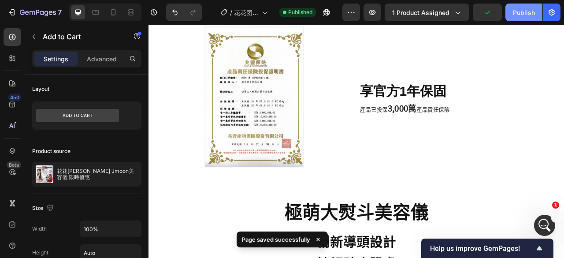
click at [515, 13] on div "Publish" at bounding box center [524, 12] width 22 height 9
